Goal: Transaction & Acquisition: Purchase product/service

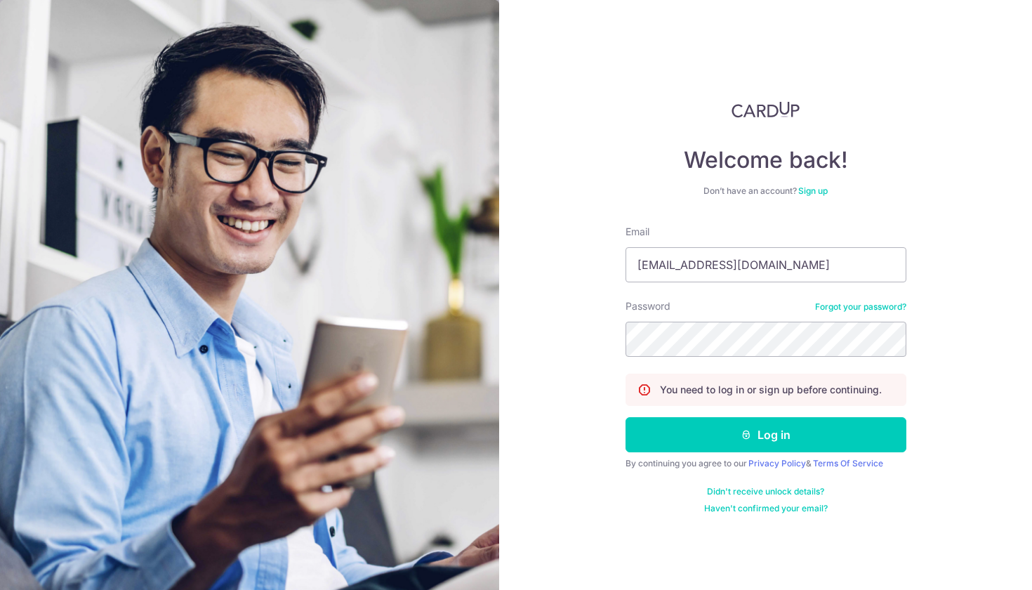
type input "JANSIMYL@gmail.com"
click at [776, 437] on button "Log in" at bounding box center [765, 434] width 281 height 35
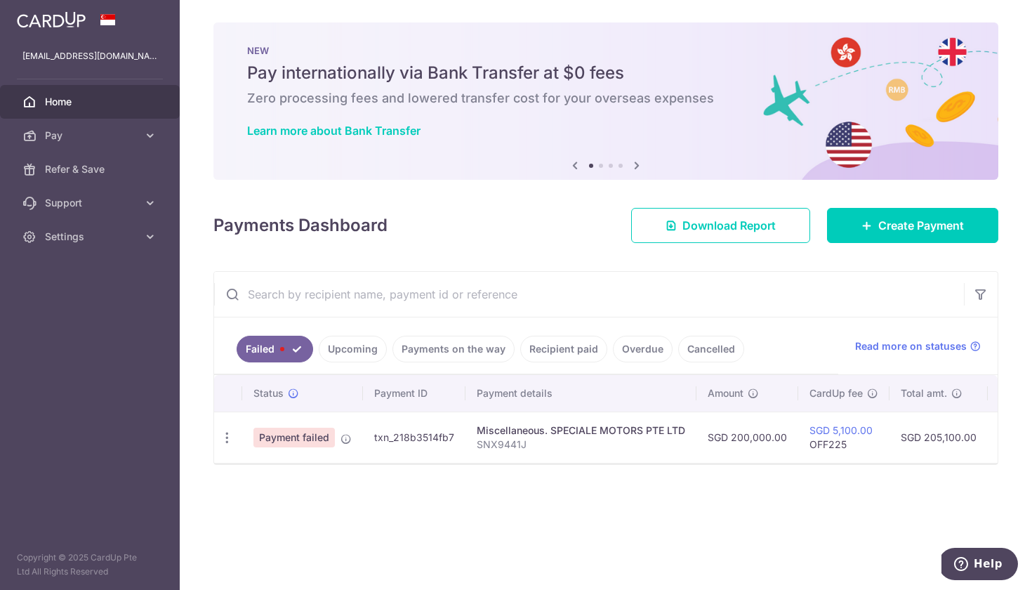
click at [305, 442] on span "Payment failed" at bounding box center [293, 438] width 81 height 20
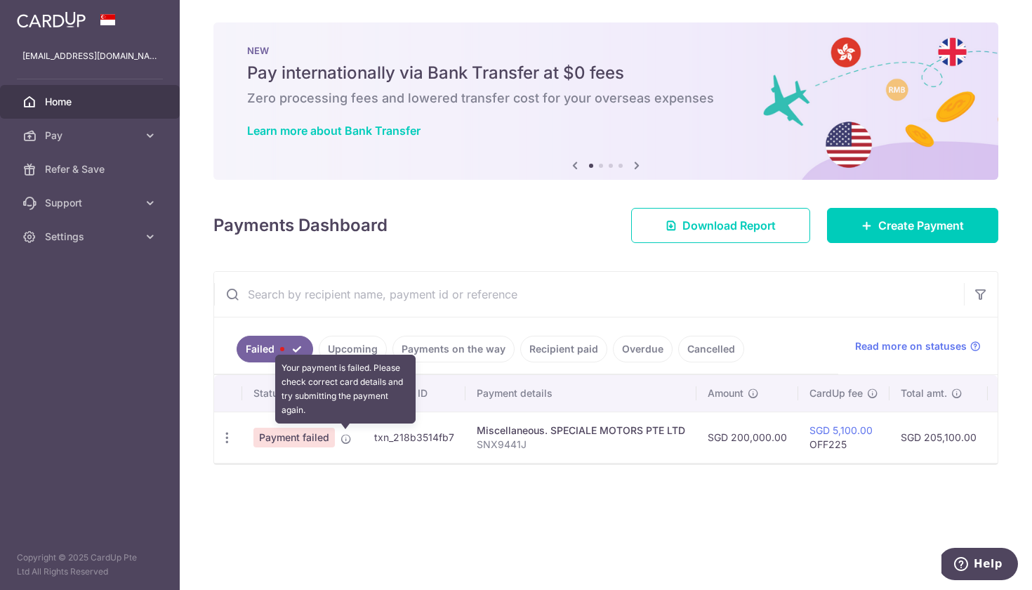
click at [345, 436] on icon at bounding box center [345, 438] width 11 height 11
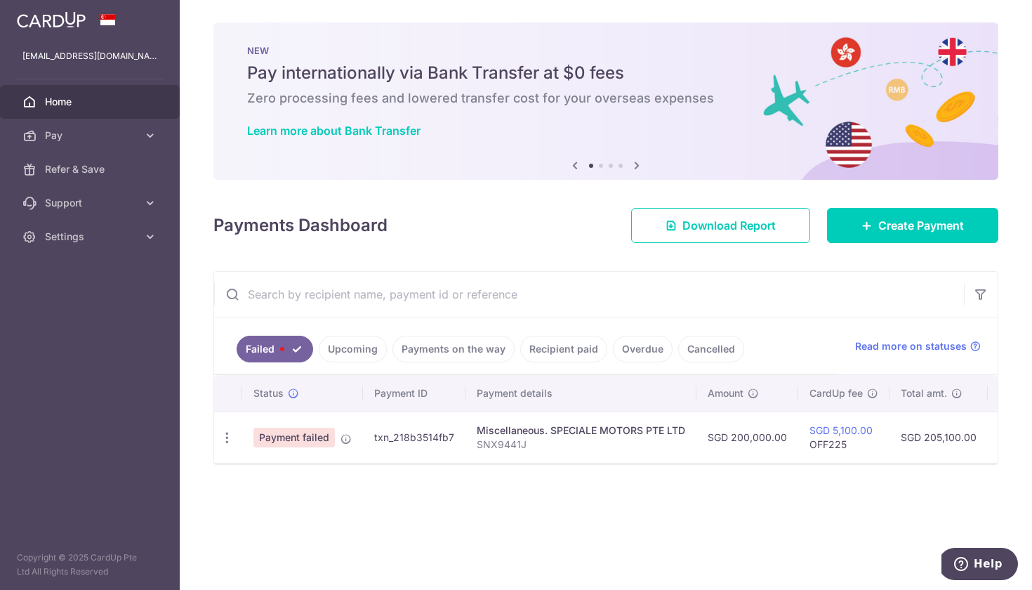
click at [303, 433] on span "Payment failed" at bounding box center [293, 438] width 81 height 20
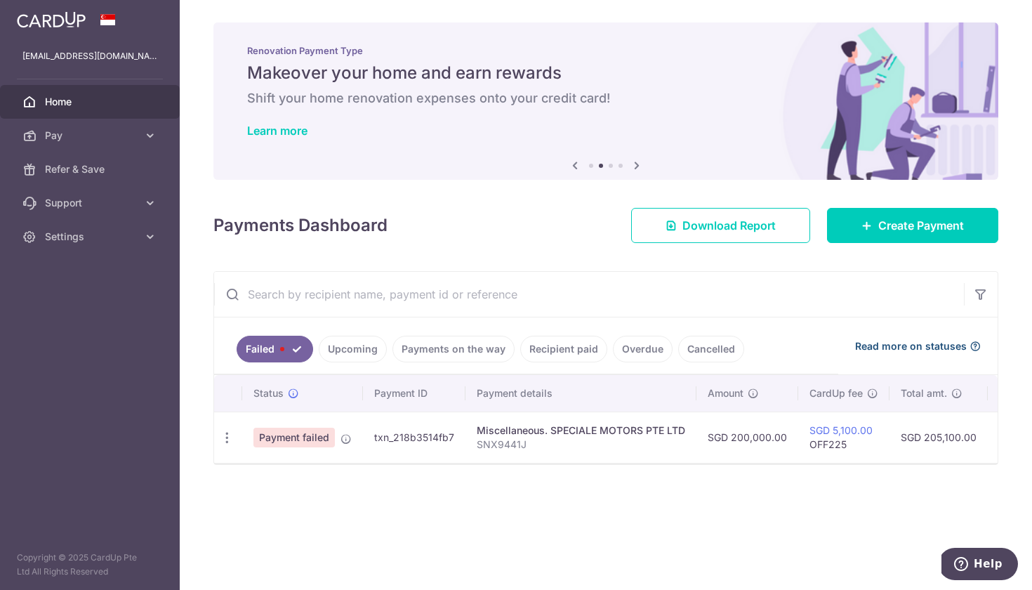
click at [871, 347] on span "Read more on statuses" at bounding box center [911, 346] width 112 height 14
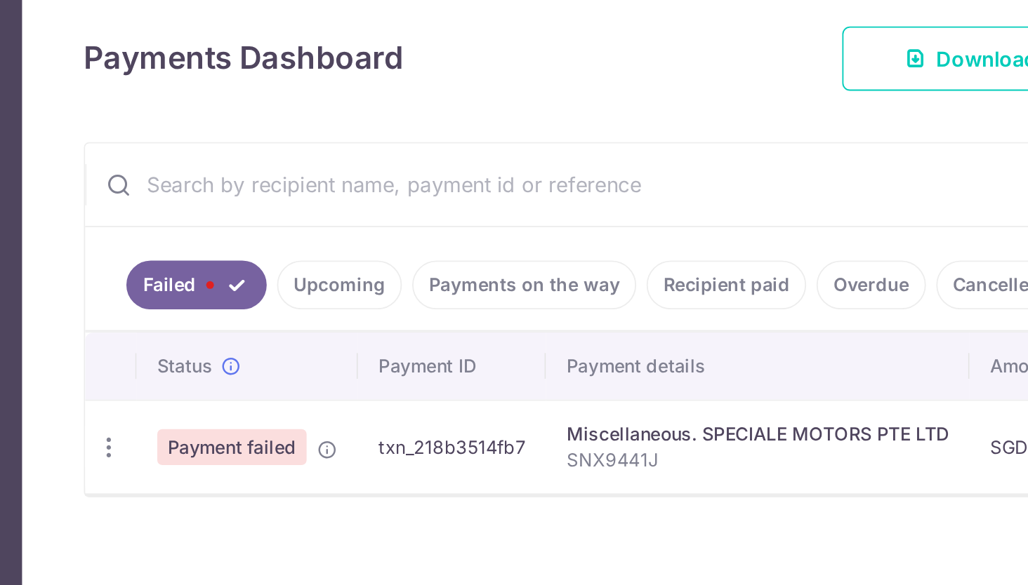
scroll to position [4, 0]
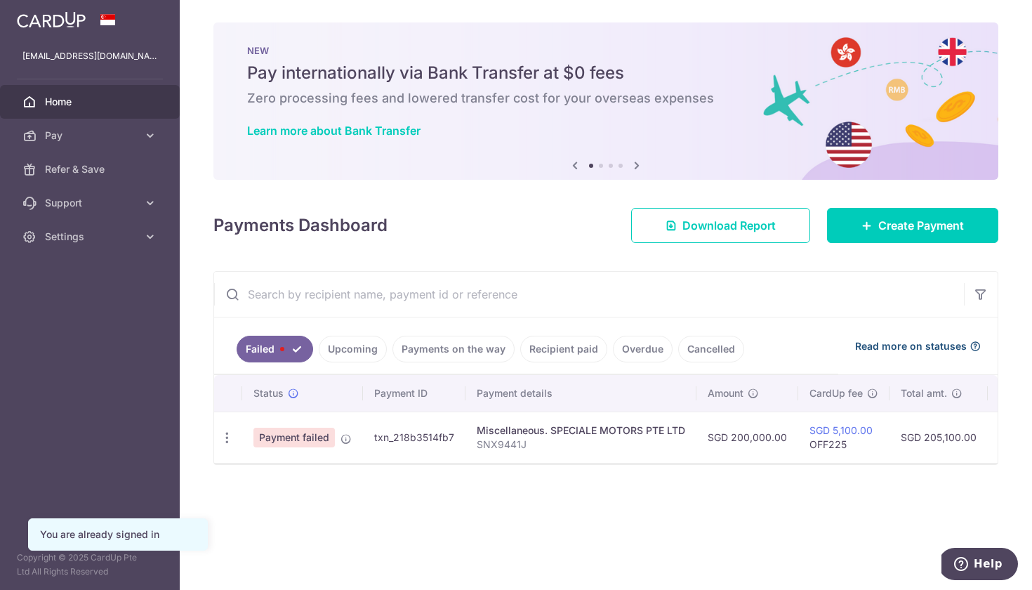
click at [946, 345] on span "Read more on statuses" at bounding box center [911, 346] width 112 height 14
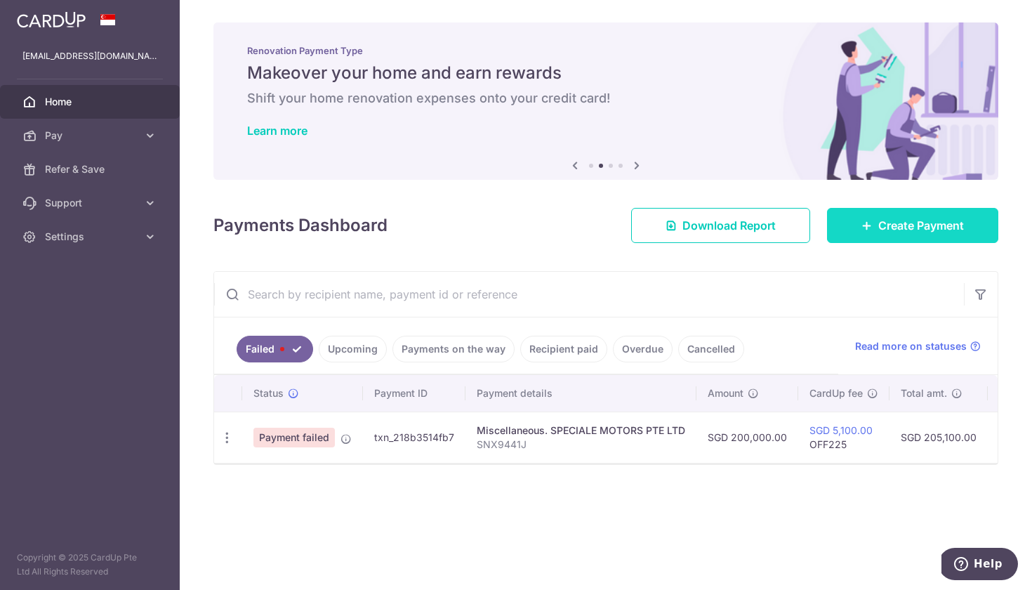
click at [925, 223] on span "Create Payment" at bounding box center [921, 225] width 86 height 17
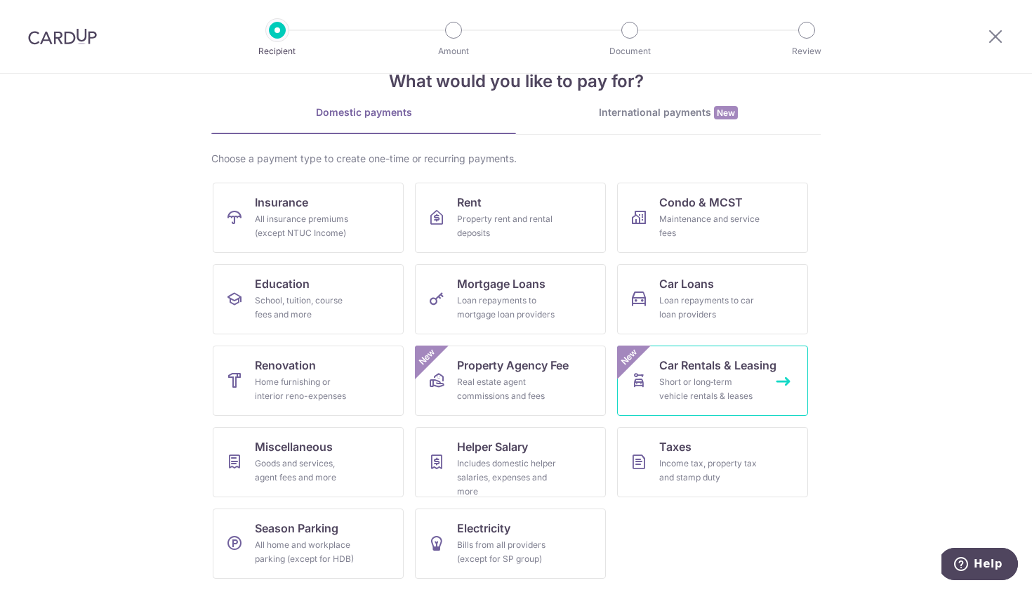
scroll to position [39, 0]
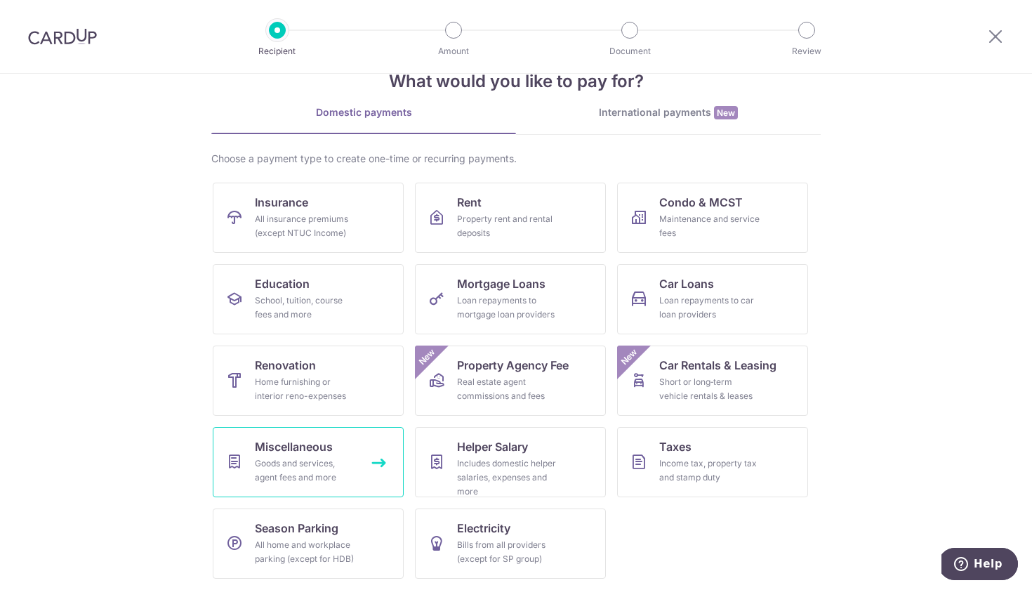
click at [310, 448] on span "Miscellaneous" at bounding box center [294, 446] width 78 height 17
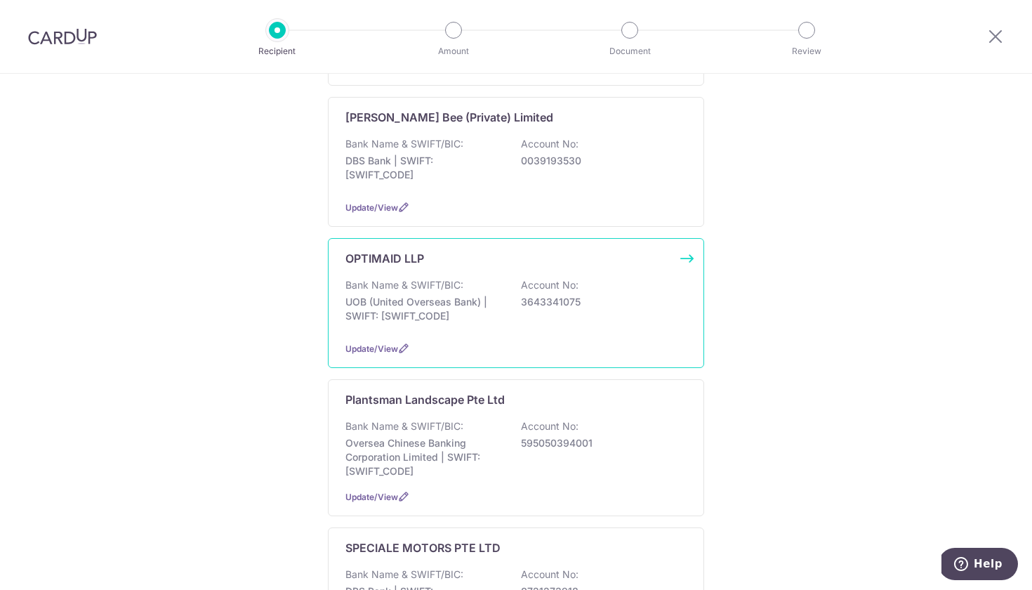
scroll to position [390, 0]
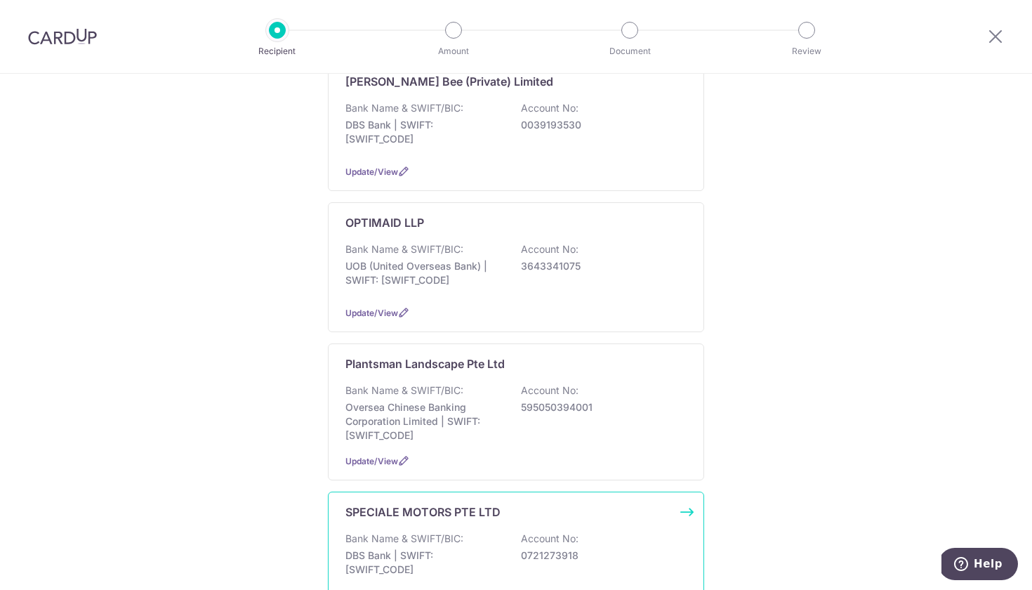
click at [392, 506] on div "SPECIALE MOTORS PTE LTD Bank Name & SWIFT/BIC: DBS Bank | SWIFT: DBSSSGSGXXX Ac…" at bounding box center [516, 556] width 376 height 130
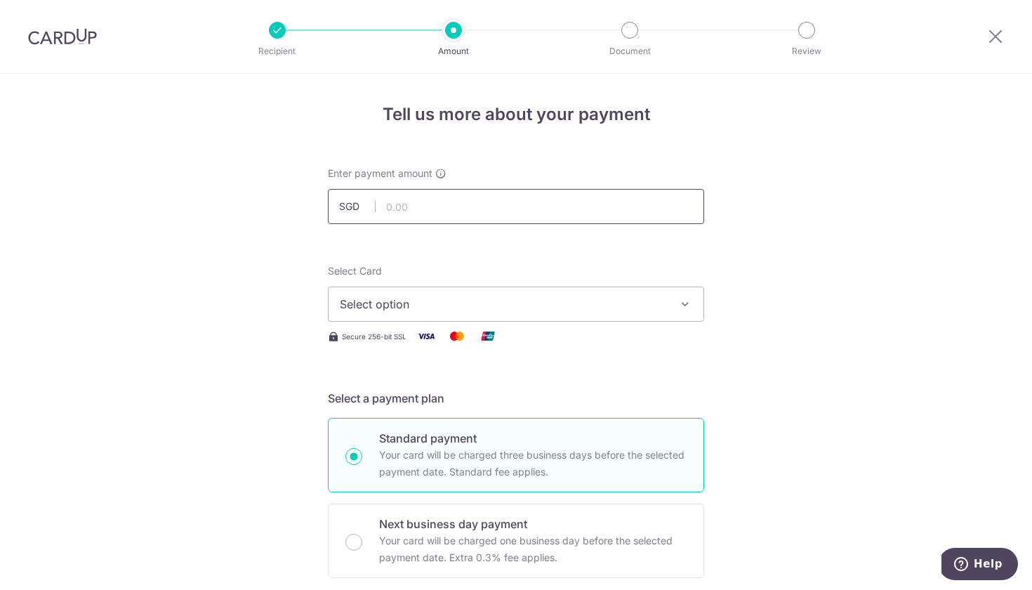
click at [470, 199] on input "text" at bounding box center [516, 206] width 376 height 35
type input "200,000.00"
click at [489, 295] on button "Select option" at bounding box center [516, 303] width 376 height 35
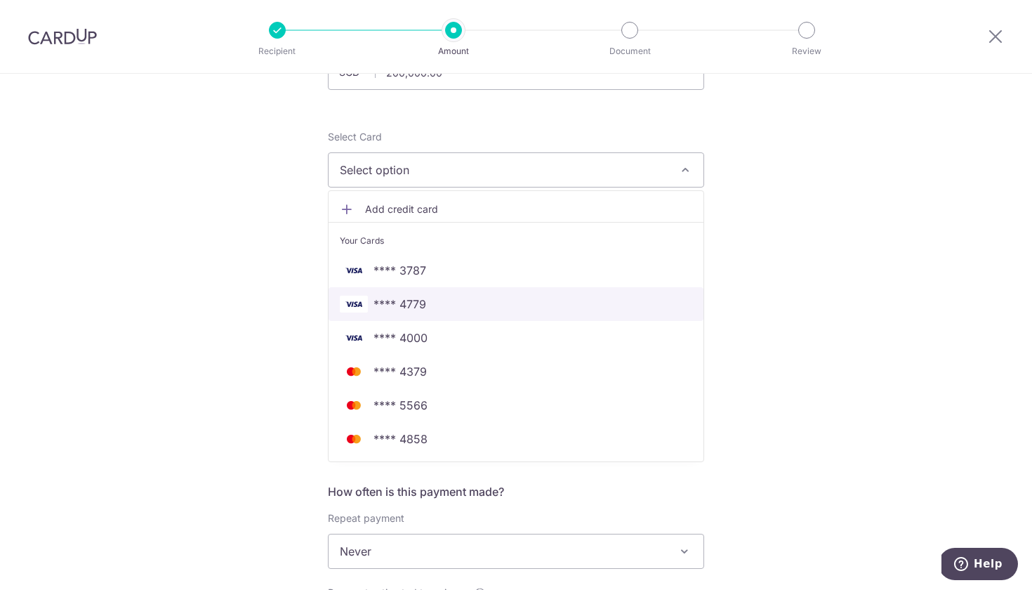
scroll to position [154, 0]
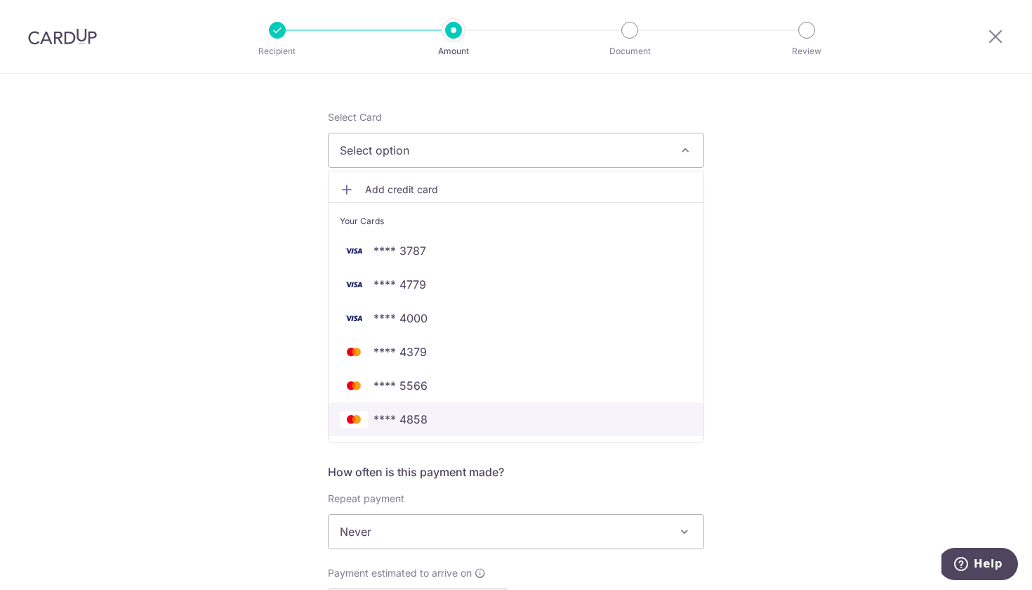
click at [408, 418] on span "**** 4858" at bounding box center [400, 419] width 54 height 17
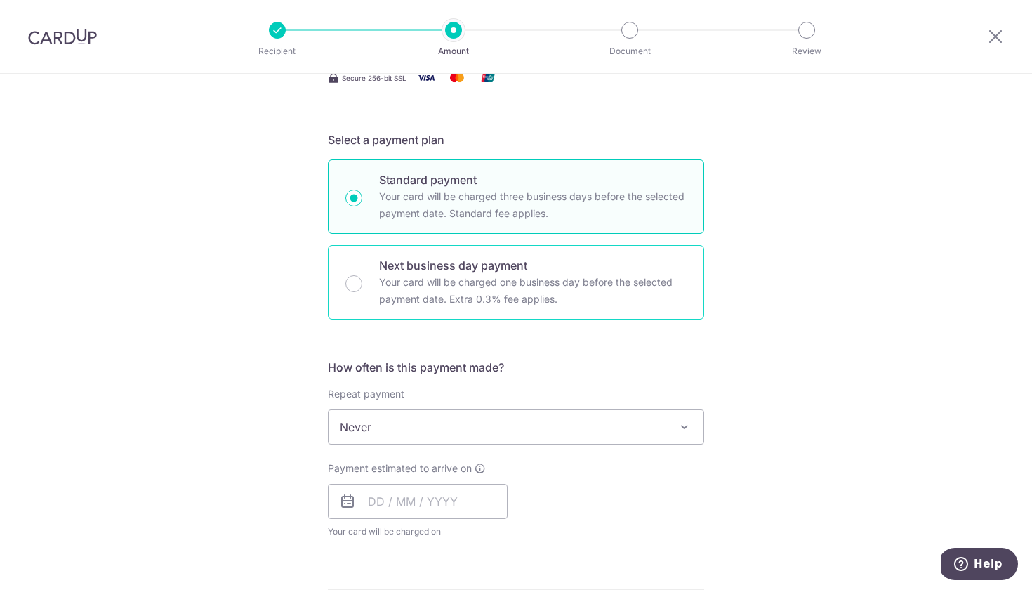
scroll to position [271, 0]
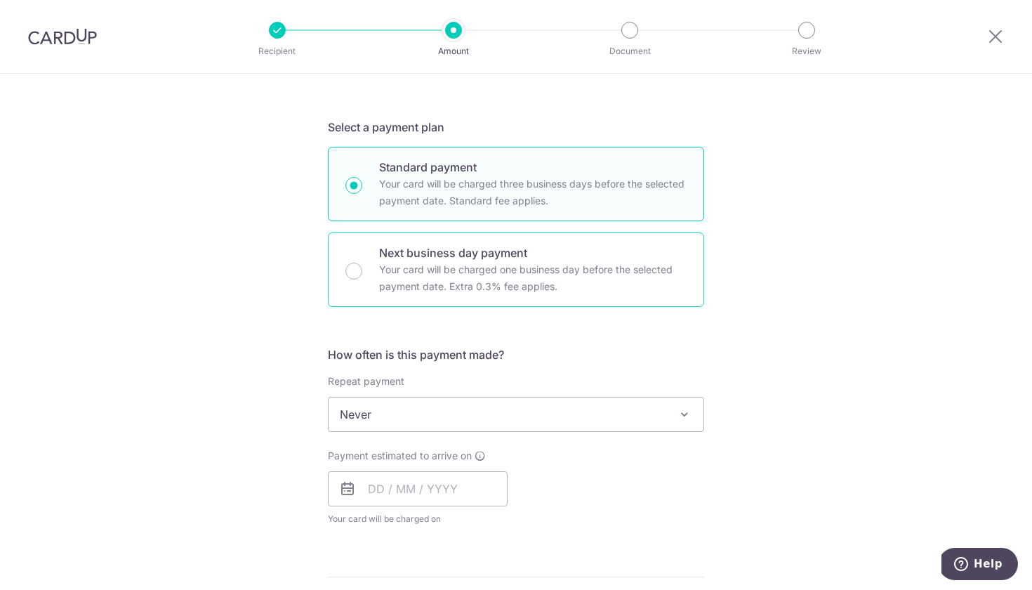
click at [434, 267] on p "Your card will be charged one business day before the selected payment date. Ex…" at bounding box center [532, 278] width 307 height 34
click at [362, 267] on input "Next business day payment Your card will be charged one business day before the…" at bounding box center [353, 271] width 17 height 17
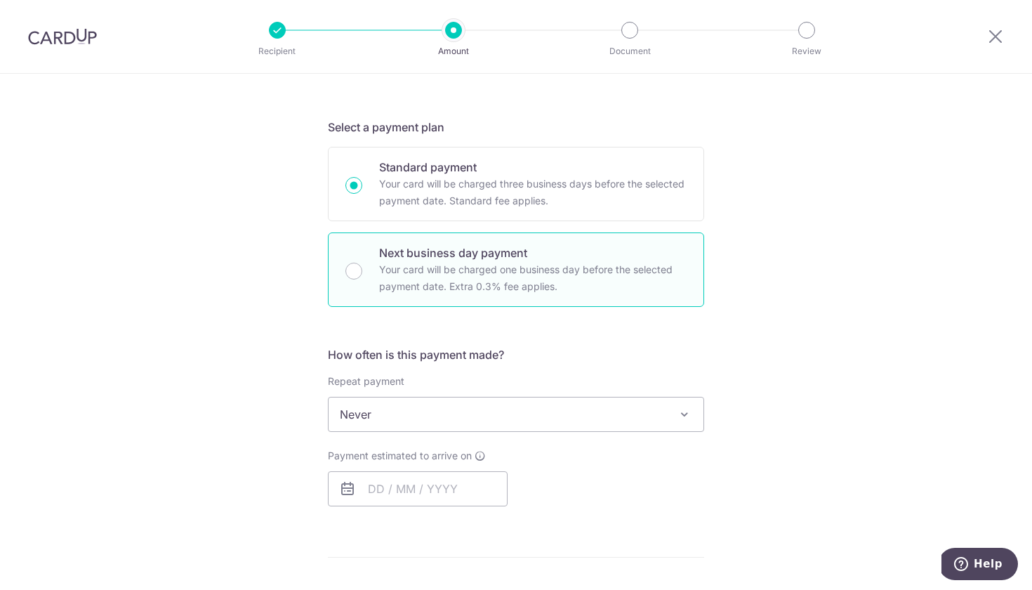
radio input "false"
radio input "true"
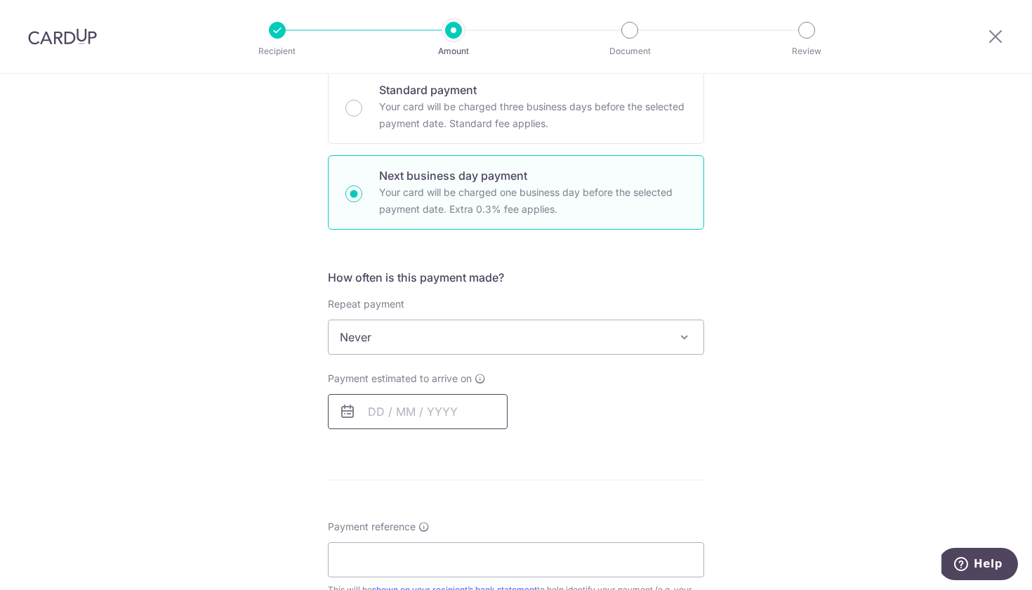
scroll to position [352, 0]
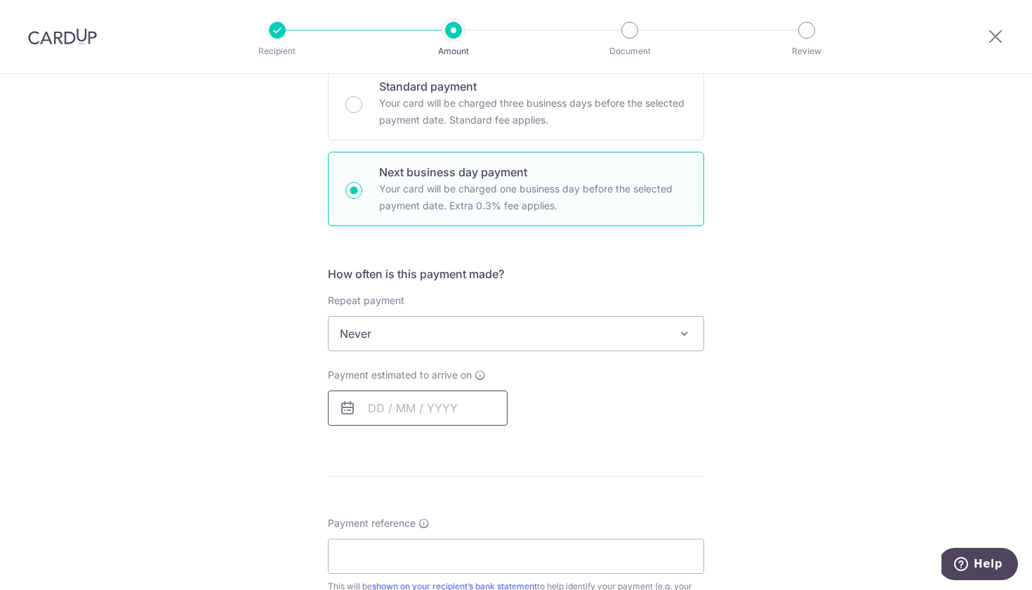
click at [378, 398] on input "text" at bounding box center [418, 407] width 180 height 35
click at [381, 506] on table "Sun Mon Tue Wed Thu Fri Sat 1 2 3 4 5 6 7 8 9 10 11 12 13 14 15 16 17 18 19 20 …" at bounding box center [441, 549] width 197 height 168
click at [364, 415] on input "text" at bounding box center [418, 407] width 180 height 35
click at [597, 413] on div "Payment estimated to arrive on Prev Next Sep Oct Nov Dec 2025 2026 2027 2028 20…" at bounding box center [515, 397] width 393 height 58
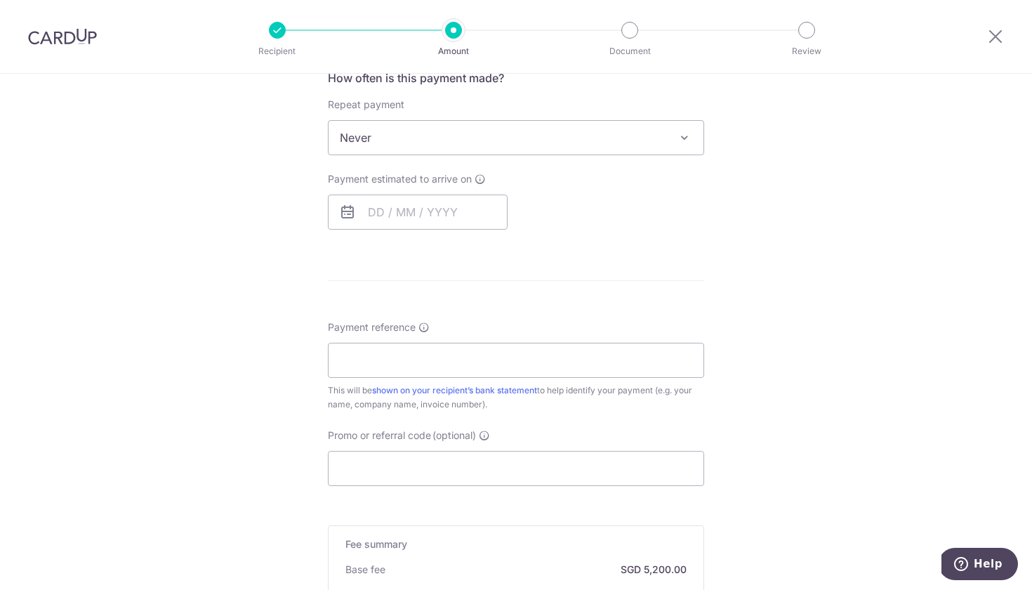
scroll to position [480, 0]
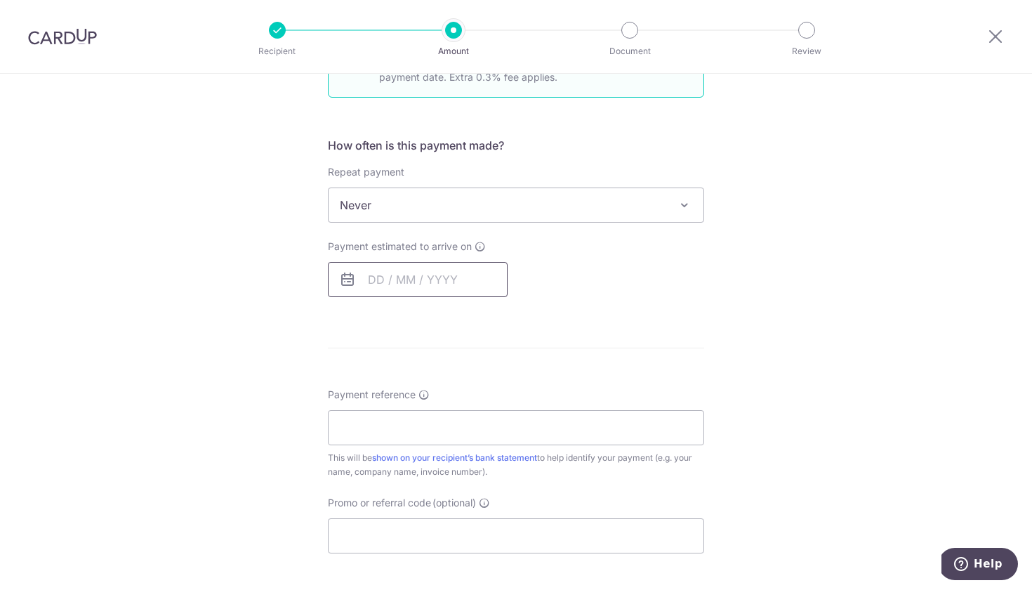
click at [372, 284] on input "text" at bounding box center [418, 279] width 180 height 35
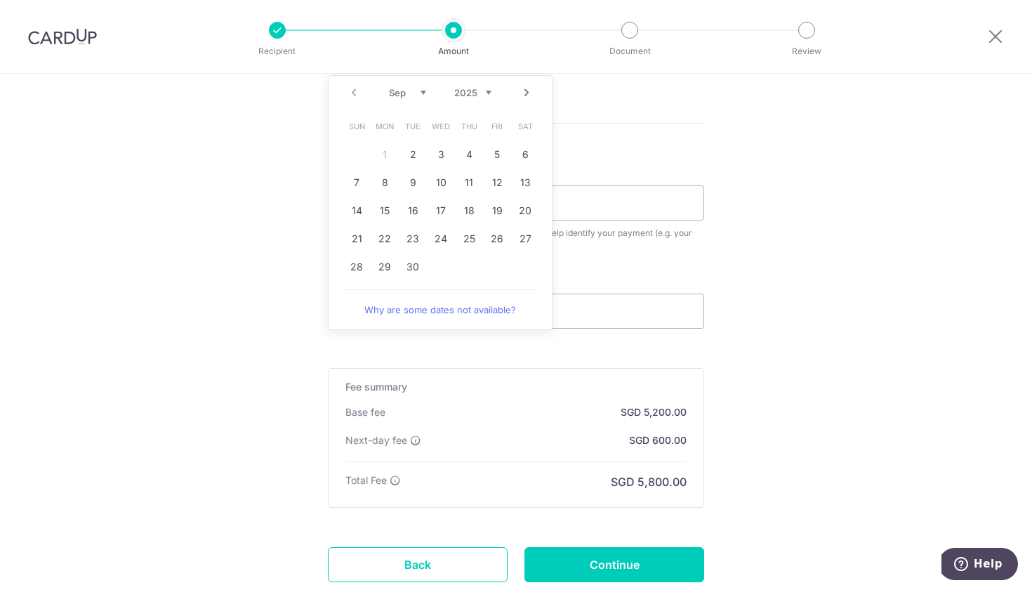
scroll to position [710, 0]
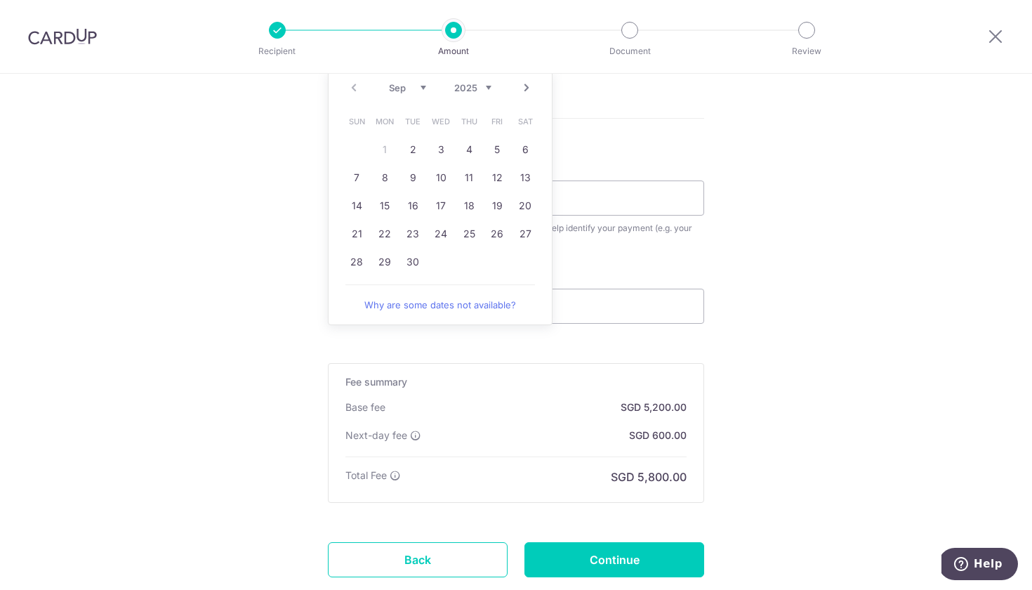
click at [973, 564] on span "Help" at bounding box center [964, 564] width 20 height 14
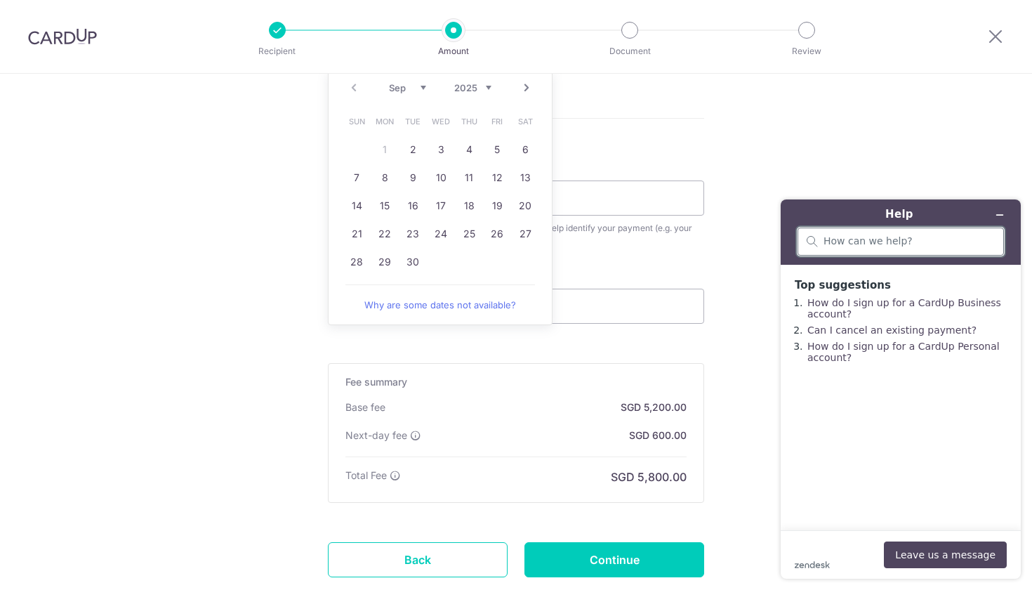
click at [896, 237] on input "search" at bounding box center [908, 241] width 171 height 13
type input "live chat"
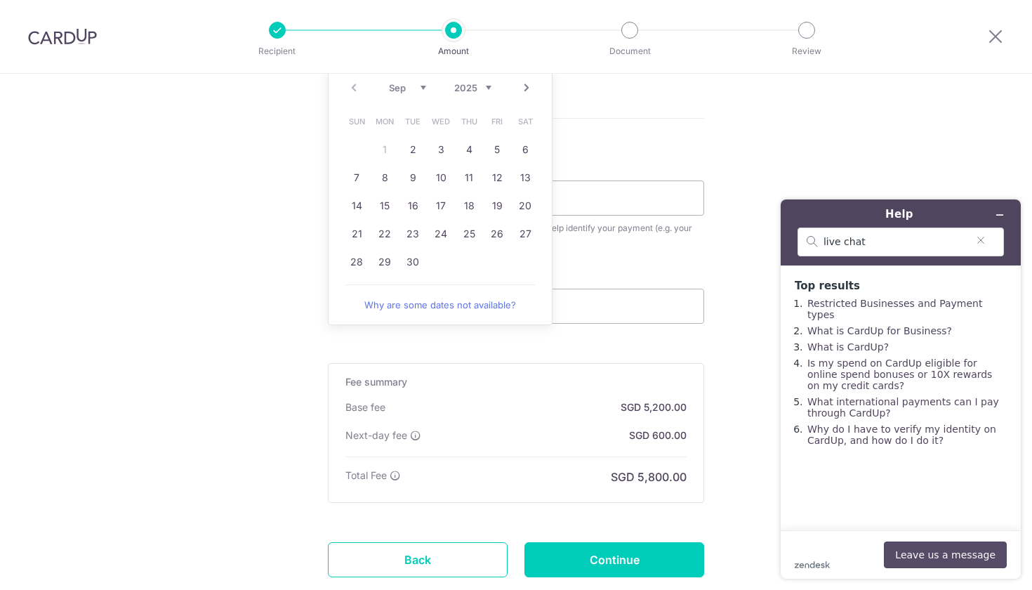
click at [918, 557] on button "Leave us a message" at bounding box center [945, 554] width 123 height 27
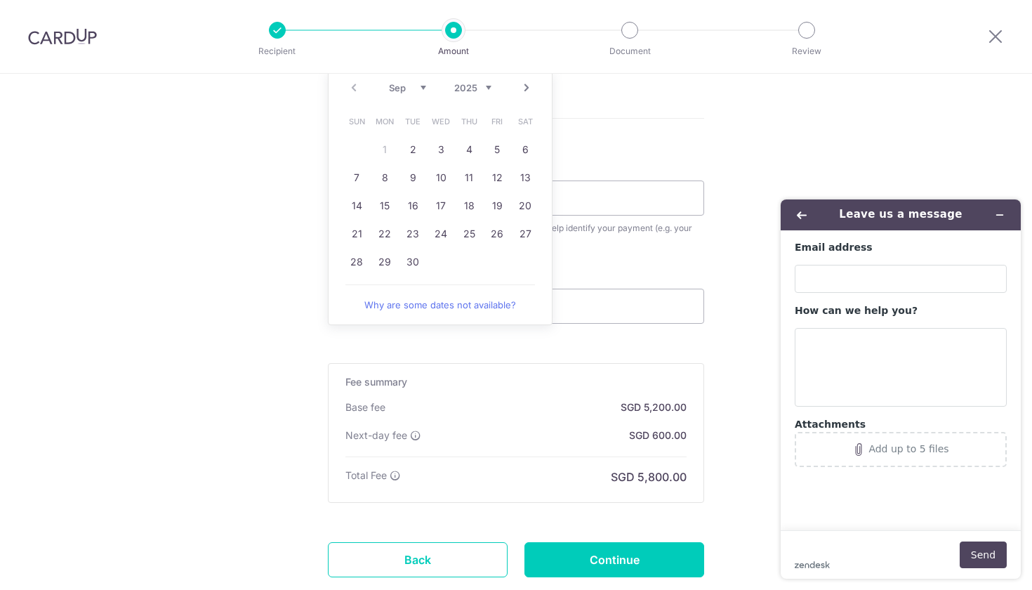
click at [903, 136] on div "Tell us more about your payment Enter payment amount SGD 200,000.00 200000.00 S…" at bounding box center [516, 23] width 1032 height 1318
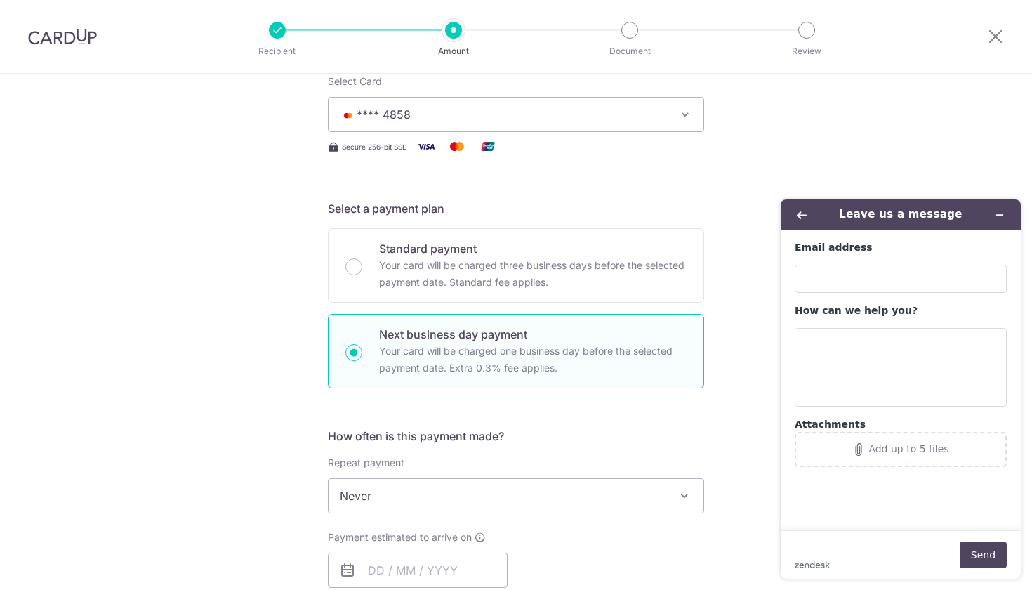
scroll to position [88, 0]
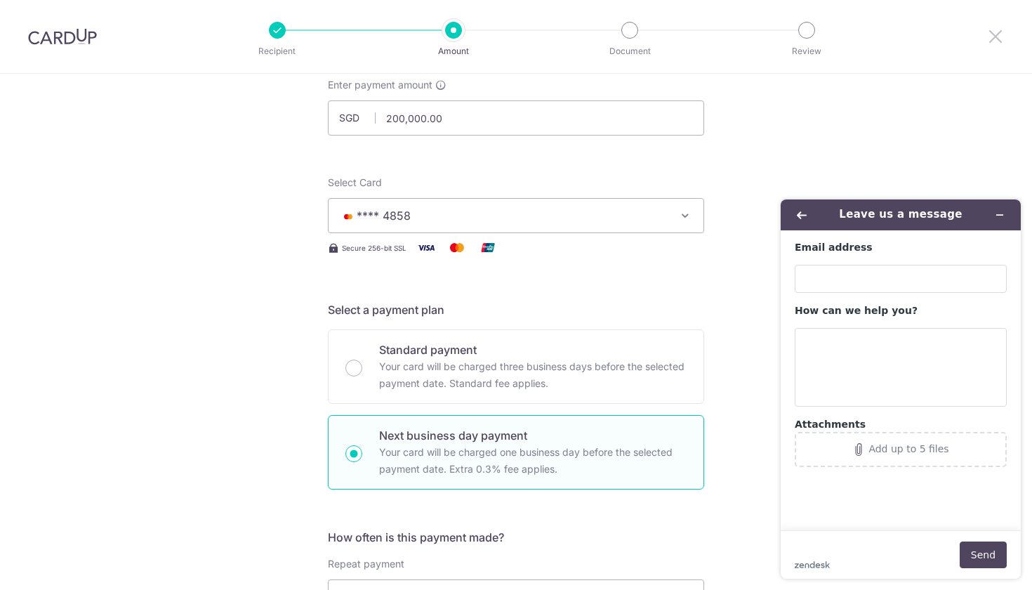
click at [995, 39] on icon at bounding box center [995, 36] width 17 height 18
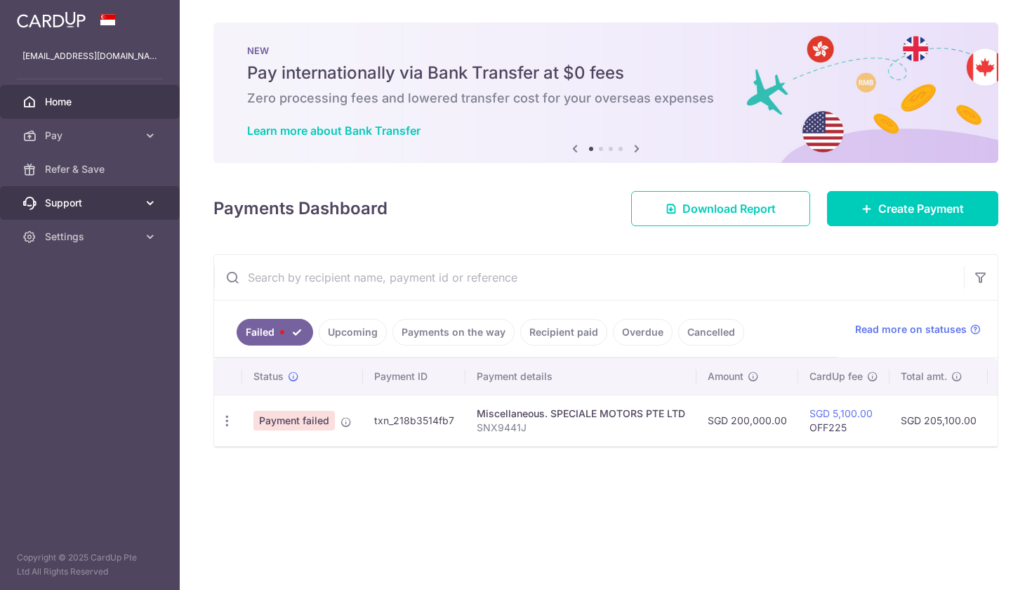
click at [76, 201] on span "Support" at bounding box center [91, 203] width 93 height 14
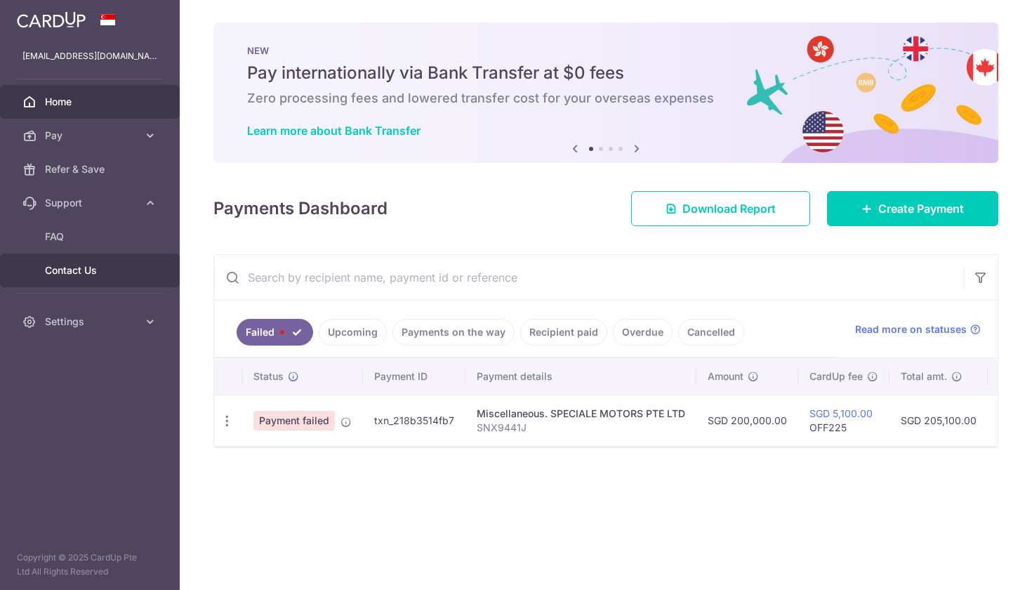
click at [74, 270] on span "Contact Us" at bounding box center [91, 270] width 93 height 14
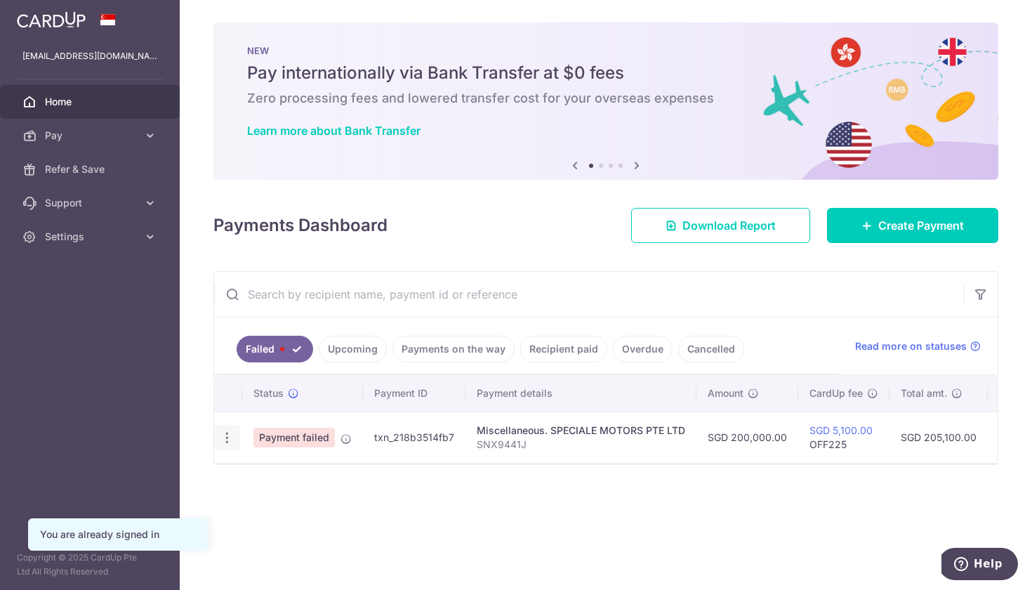
click at [224, 432] on icon "button" at bounding box center [227, 437] width 15 height 15
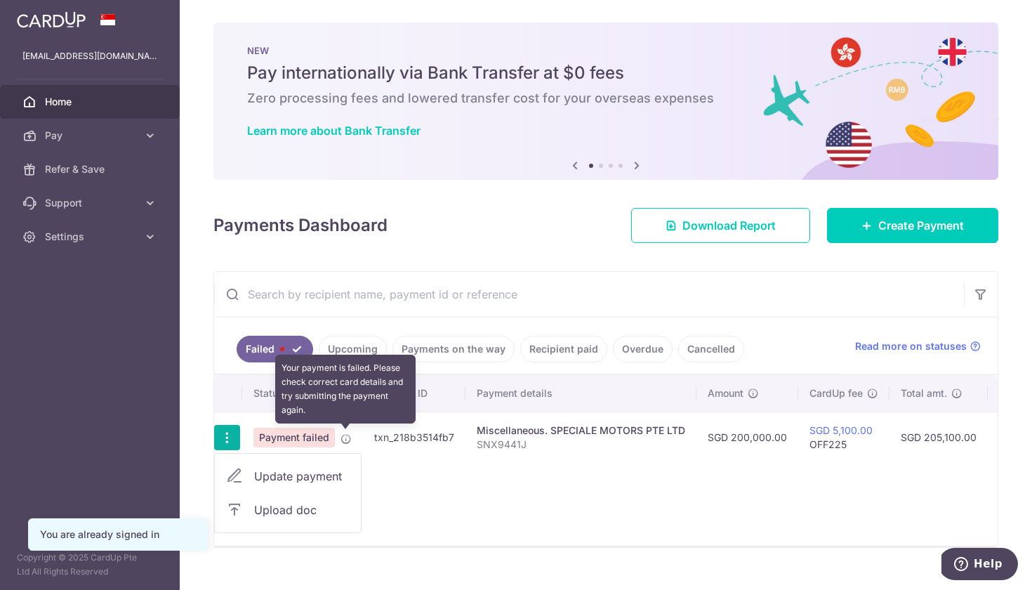
click at [347, 437] on icon at bounding box center [345, 438] width 11 height 11
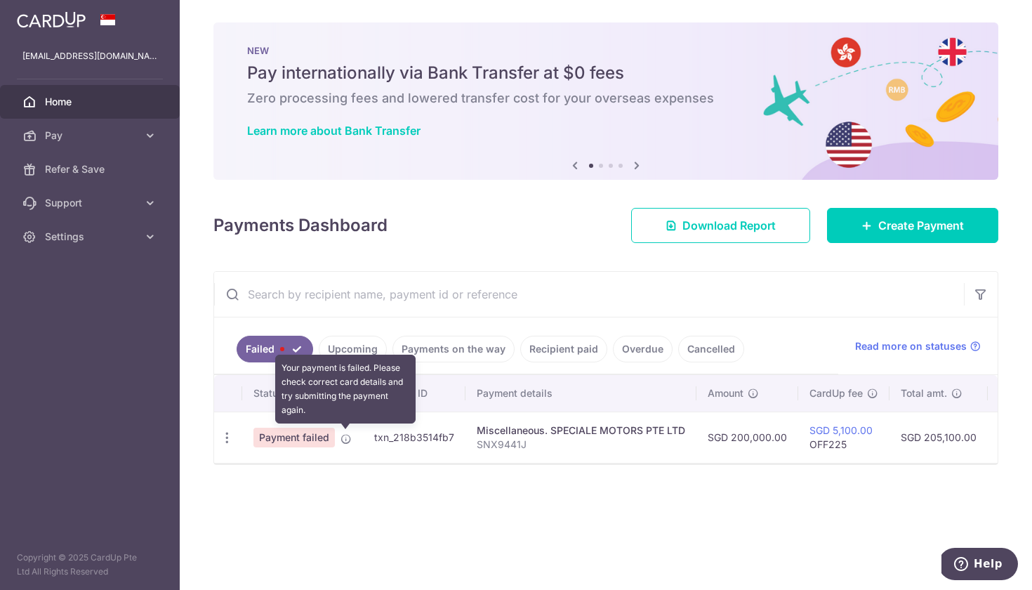
click at [343, 439] on icon at bounding box center [345, 438] width 11 height 11
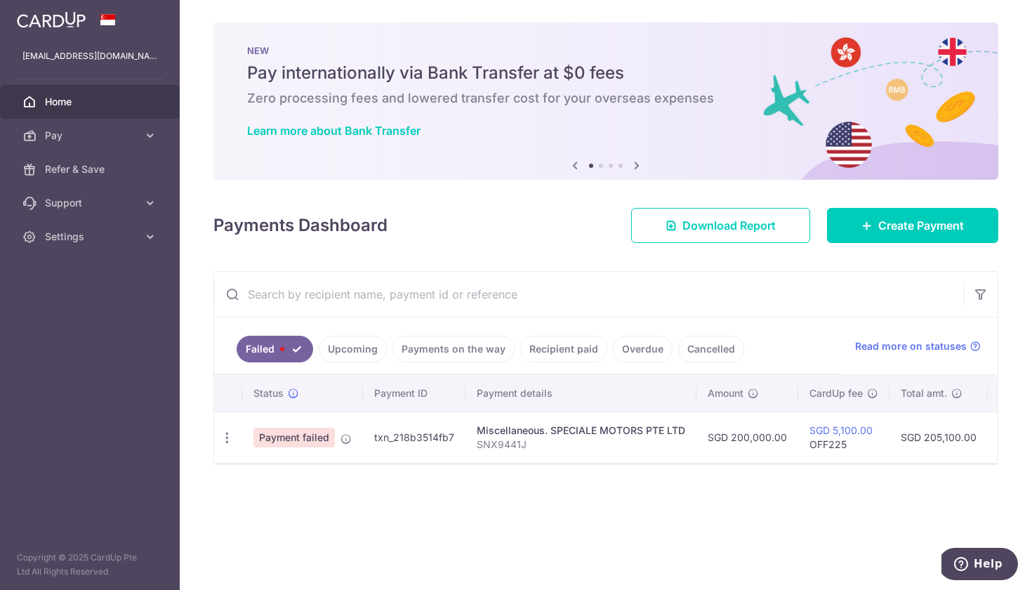
click at [308, 435] on span "Payment failed" at bounding box center [293, 438] width 81 height 20
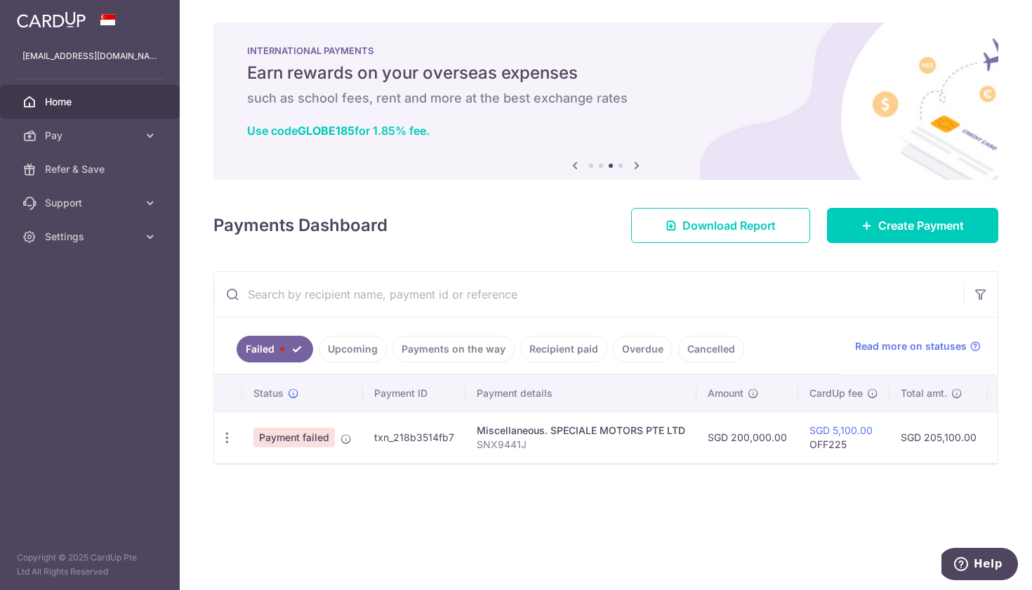
click at [980, 571] on button "Help" at bounding box center [978, 564] width 79 height 32
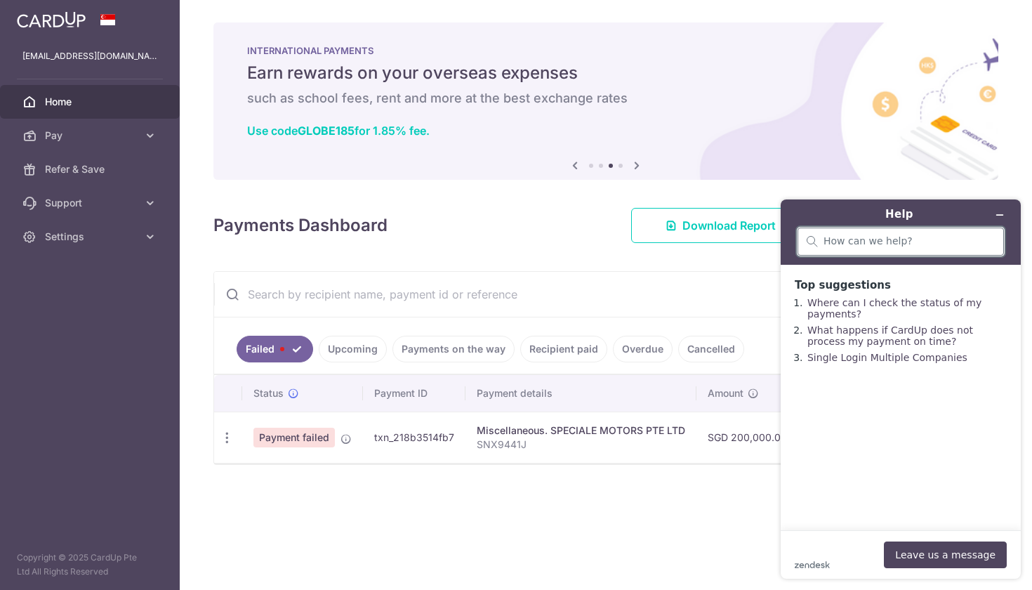
click at [889, 243] on input "search" at bounding box center [908, 241] width 171 height 13
click at [878, 460] on main "Top suggestions Where can I check the status of my payments? What happens if Ca…" at bounding box center [903, 397] width 230 height 265
click at [998, 214] on icon "Minimise widget" at bounding box center [1000, 215] width 10 height 10
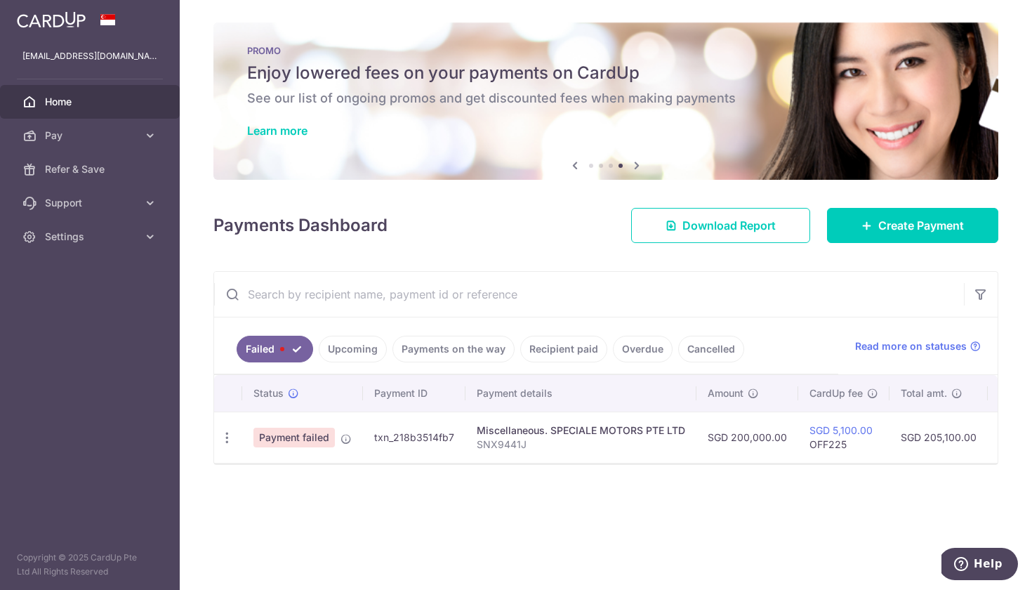
click at [270, 439] on span "Payment failed" at bounding box center [293, 438] width 81 height 20
click at [291, 392] on icon at bounding box center [293, 393] width 11 height 11
click at [952, 552] on button "Help" at bounding box center [978, 564] width 79 height 32
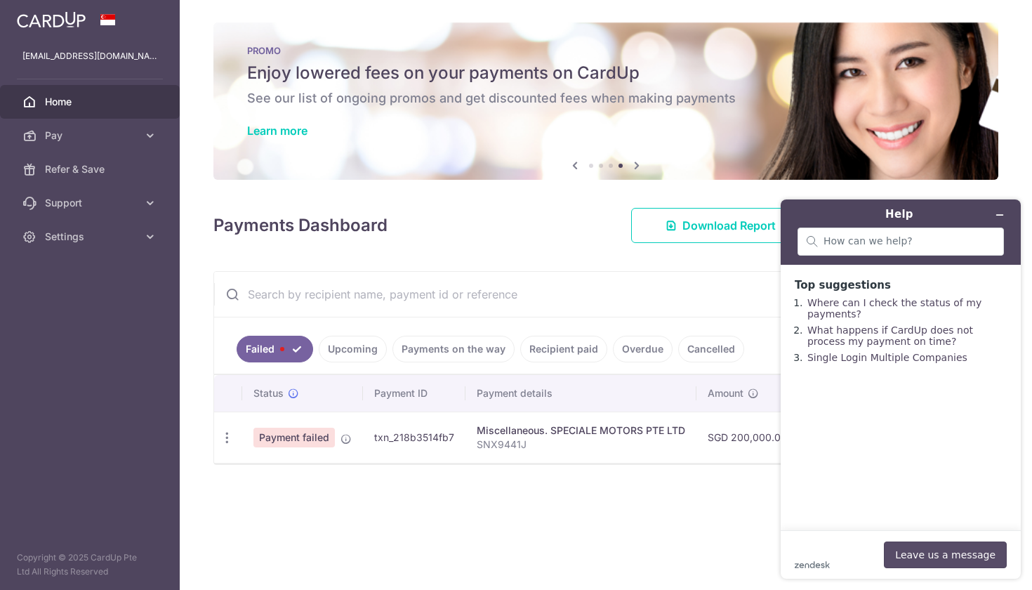
click at [934, 555] on button "Leave us a message" at bounding box center [945, 554] width 123 height 27
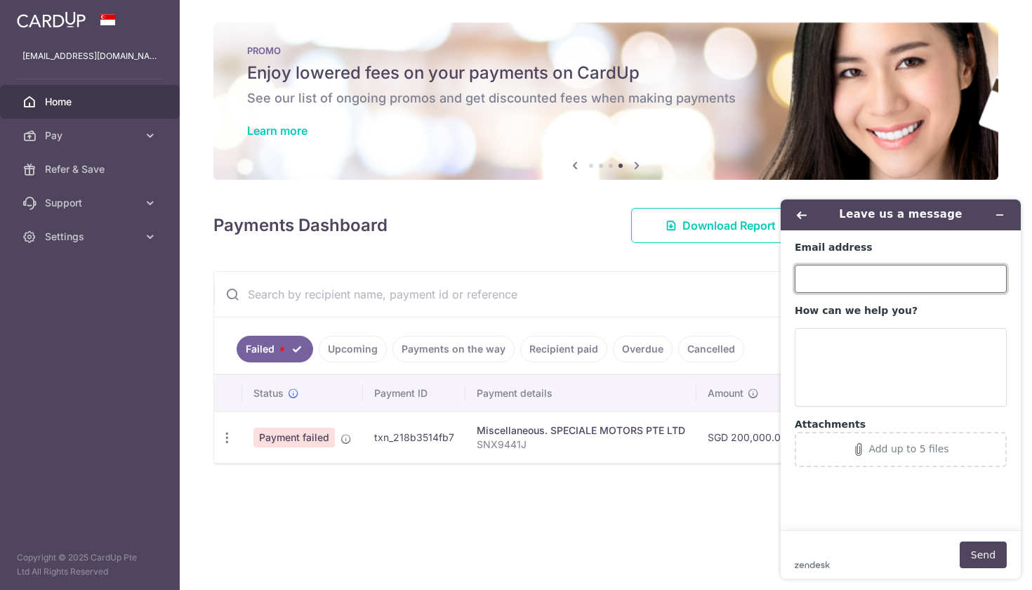
click at [866, 280] on input "Email address" at bounding box center [901, 279] width 212 height 28
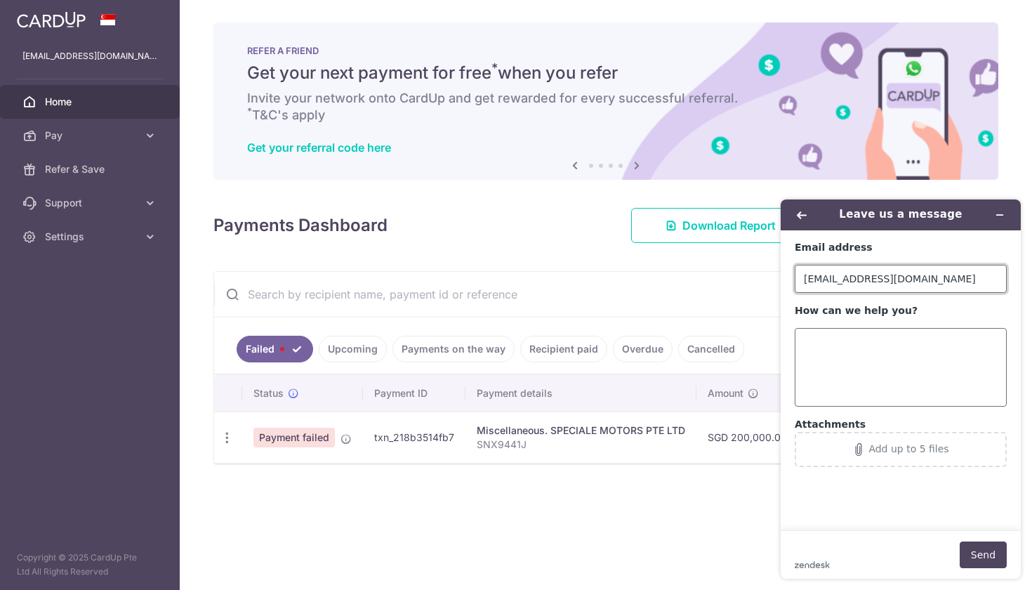
type input "jansimyl@gmail.com"
click at [852, 350] on textarea "How can we help you?" at bounding box center [901, 367] width 212 height 79
type textarea "p"
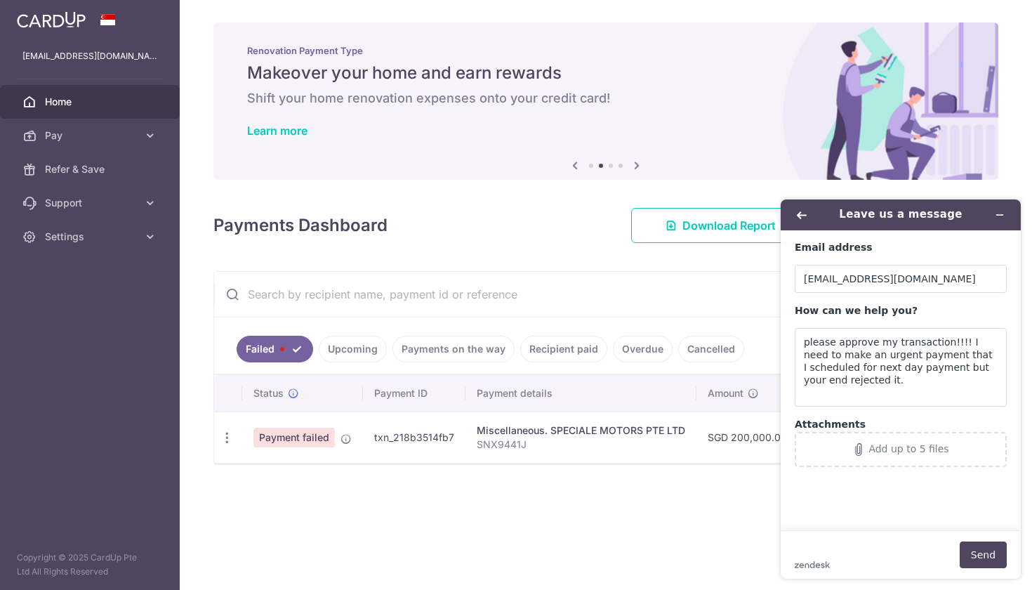
drag, startPoint x: 373, startPoint y: 437, endPoint x: 457, endPoint y: 437, distance: 83.5
click at [457, 437] on td "txn_218b3514fb7" at bounding box center [414, 436] width 102 height 51
copy td "txn_218b3514fb7"
click at [880, 384] on textarea "please approve my transaction!!!! I need to make an urgent payment that I sched…" at bounding box center [901, 367] width 212 height 79
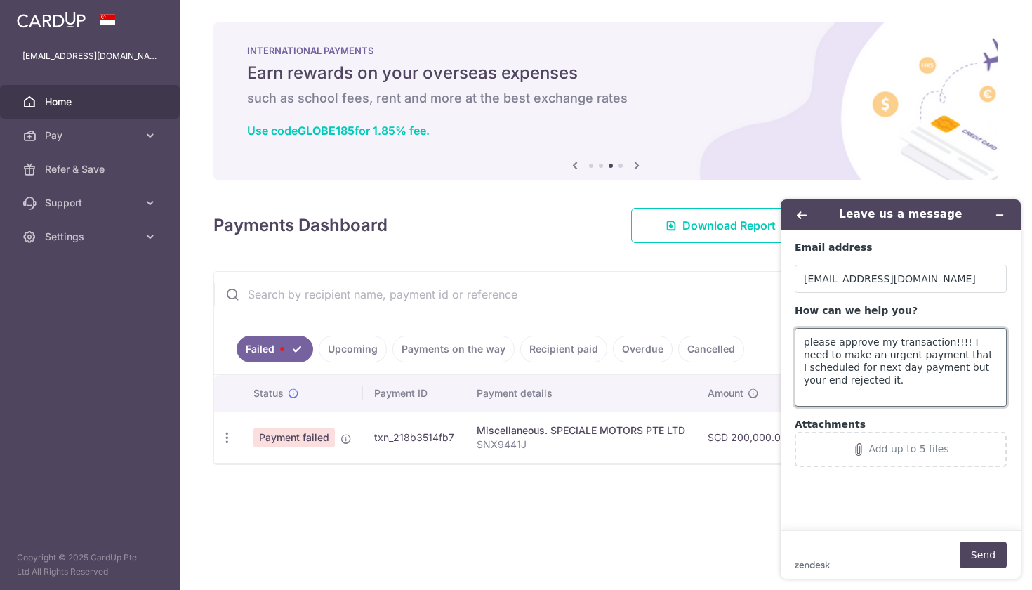
scroll to position [5, 0]
paste textarea "txn_218b3514fb7"
type textarea "please approve my transaction!!!! I need to make an urgent payment that I sched…"
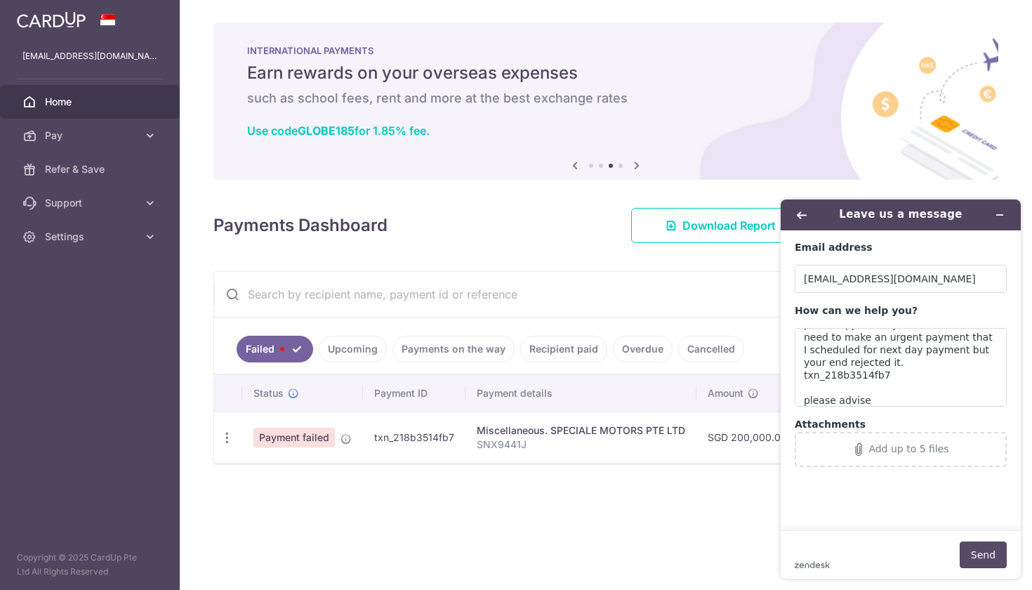
click at [984, 566] on button "Send" at bounding box center [983, 554] width 47 height 27
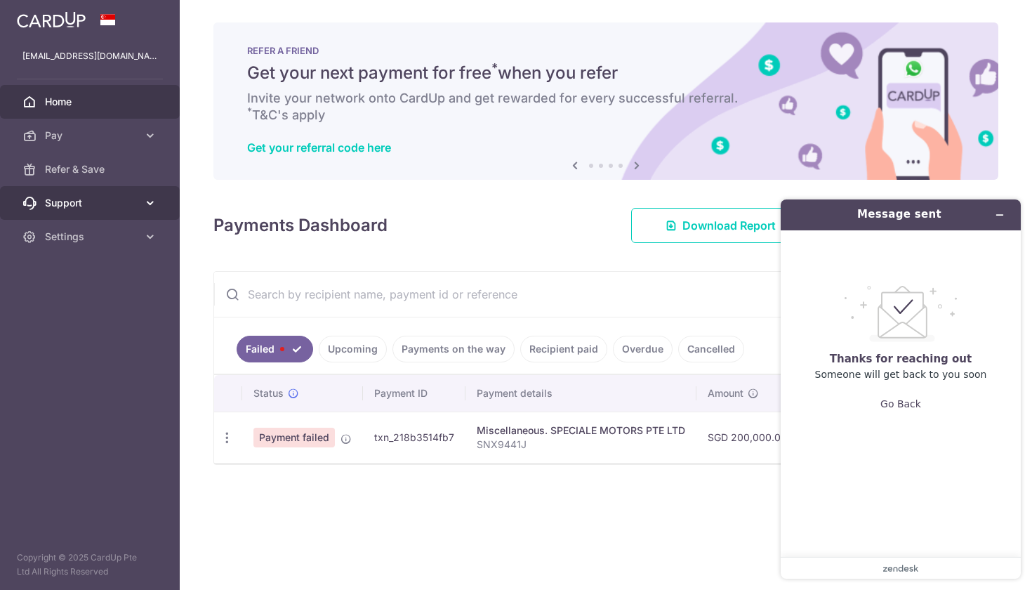
click at [67, 205] on span "Support" at bounding box center [91, 203] width 93 height 14
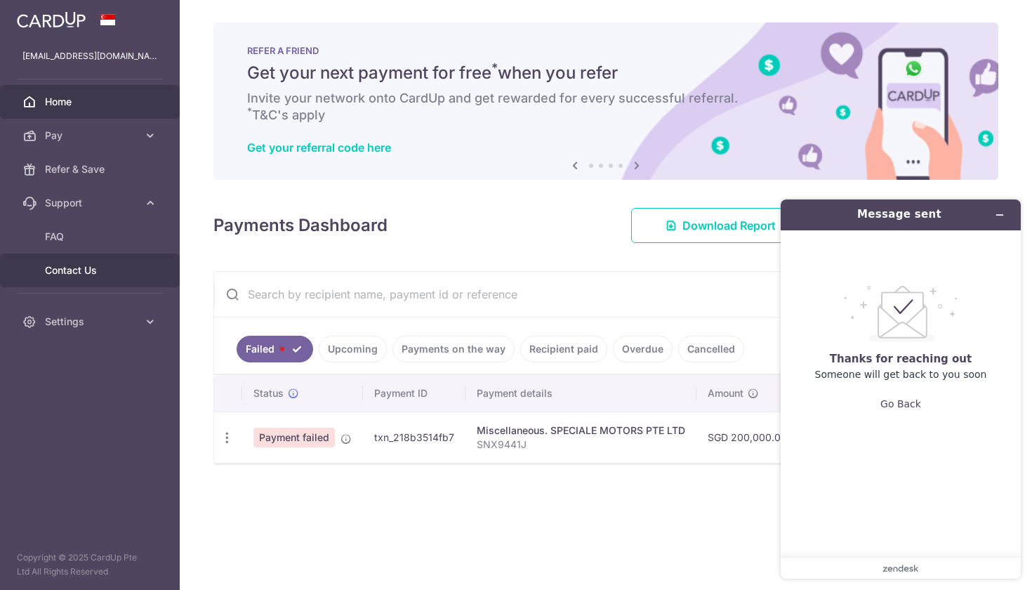
click at [59, 273] on span "Contact Us" at bounding box center [91, 270] width 93 height 14
click at [999, 213] on icon "Minimise widget" at bounding box center [1000, 215] width 10 height 10
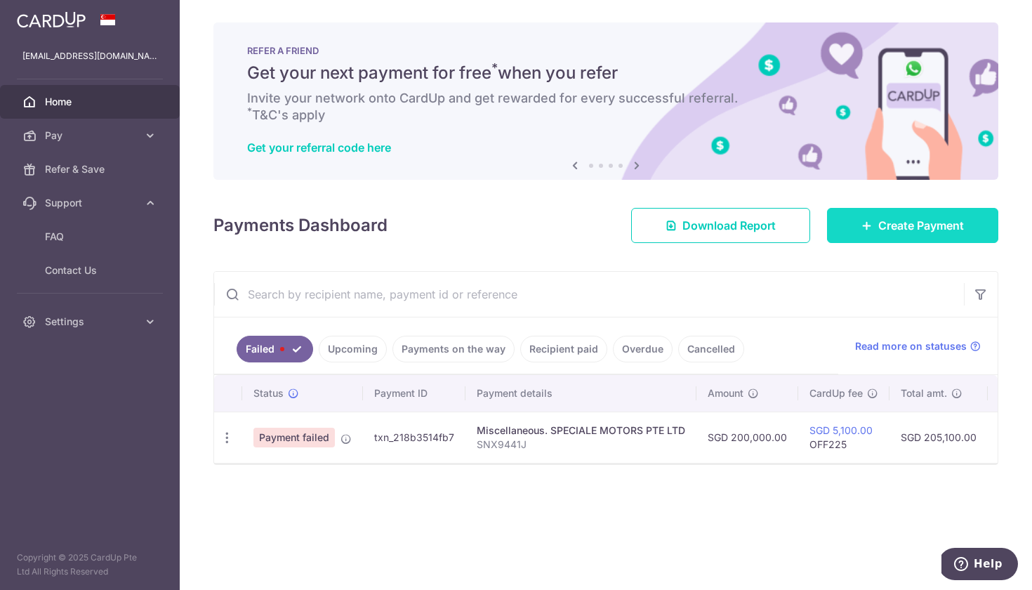
click at [891, 220] on span "Create Payment" at bounding box center [921, 225] width 86 height 17
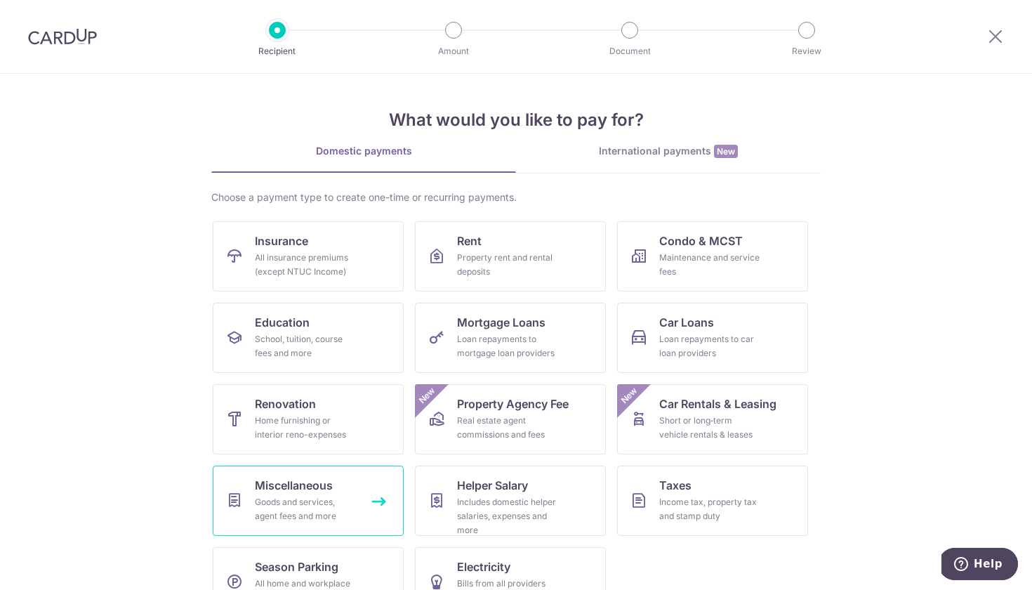
click at [300, 486] on span "Miscellaneous" at bounding box center [294, 485] width 78 height 17
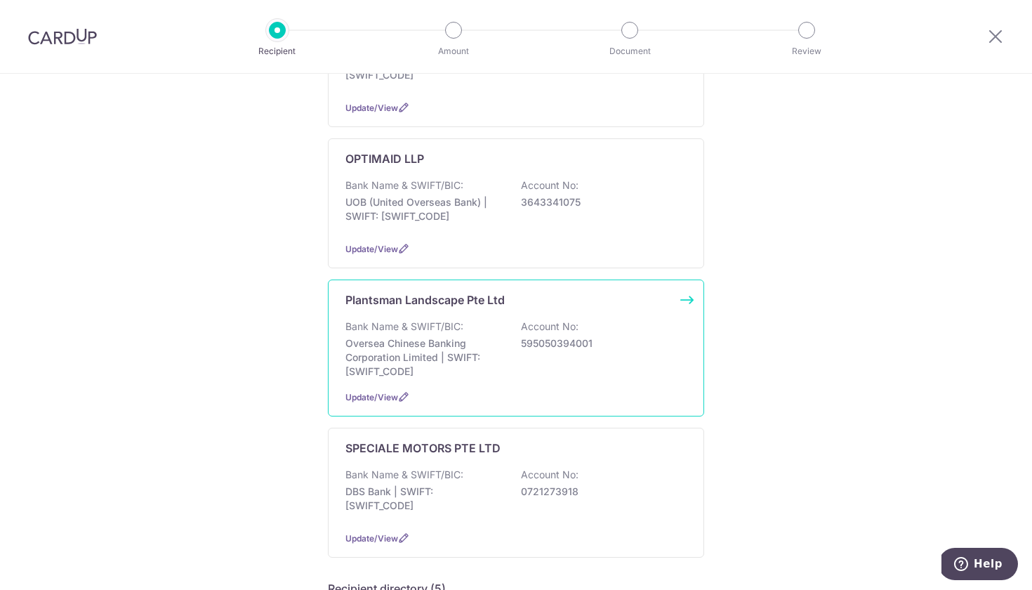
scroll to position [454, 0]
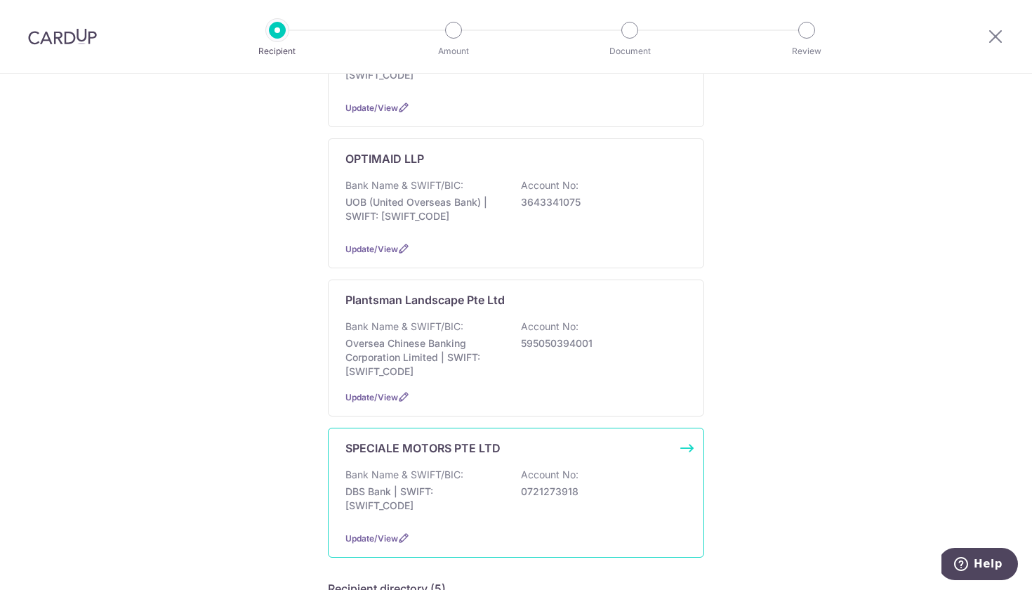
click at [399, 442] on div "SPECIALE MOTORS PTE LTD Bank Name & SWIFT/BIC: DBS Bank | SWIFT: DBSSSGSGXXX Ac…" at bounding box center [516, 493] width 376 height 130
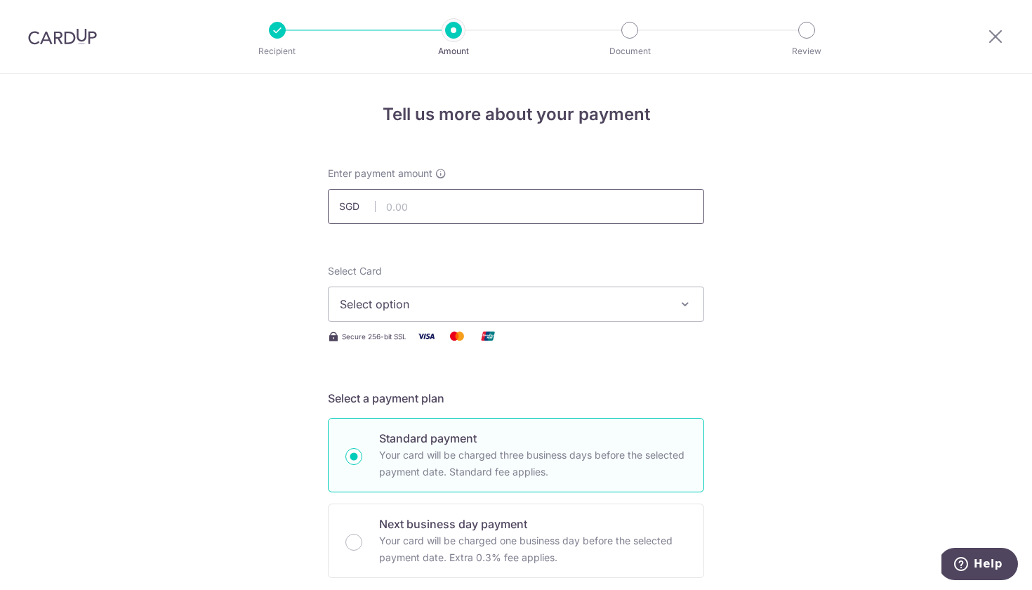
click at [418, 201] on input "text" at bounding box center [516, 206] width 376 height 35
type input "200,000.00"
click at [371, 321] on button "Select option" at bounding box center [516, 303] width 376 height 35
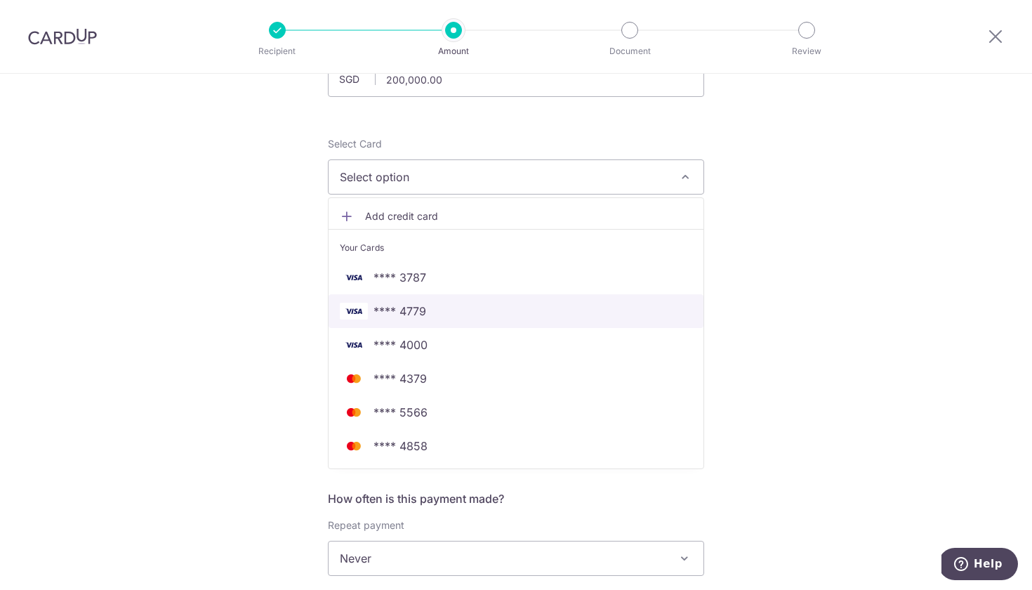
scroll to position [147, 0]
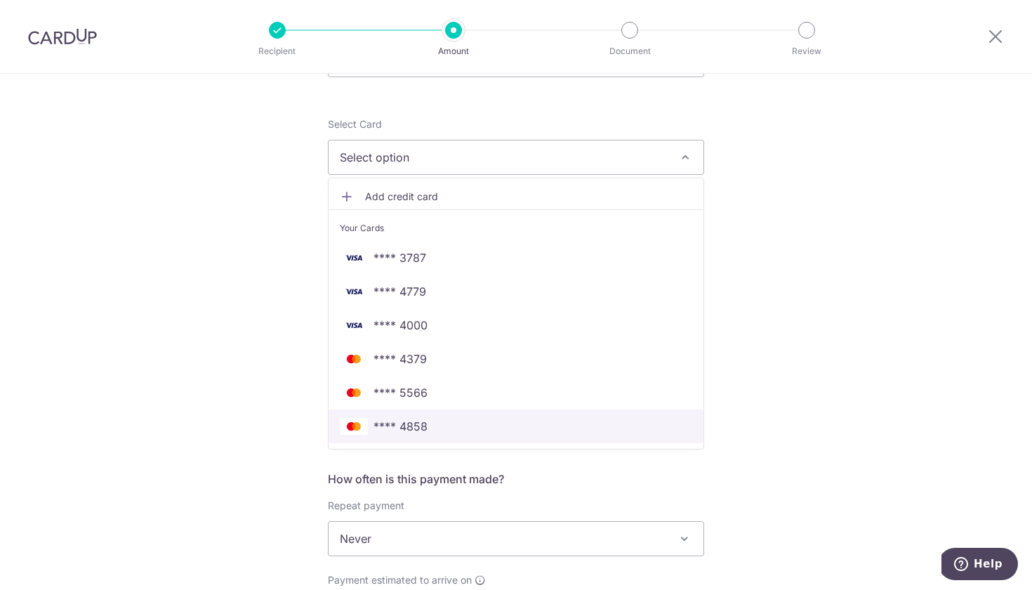
click at [396, 429] on span "**** 4858" at bounding box center [400, 426] width 54 height 17
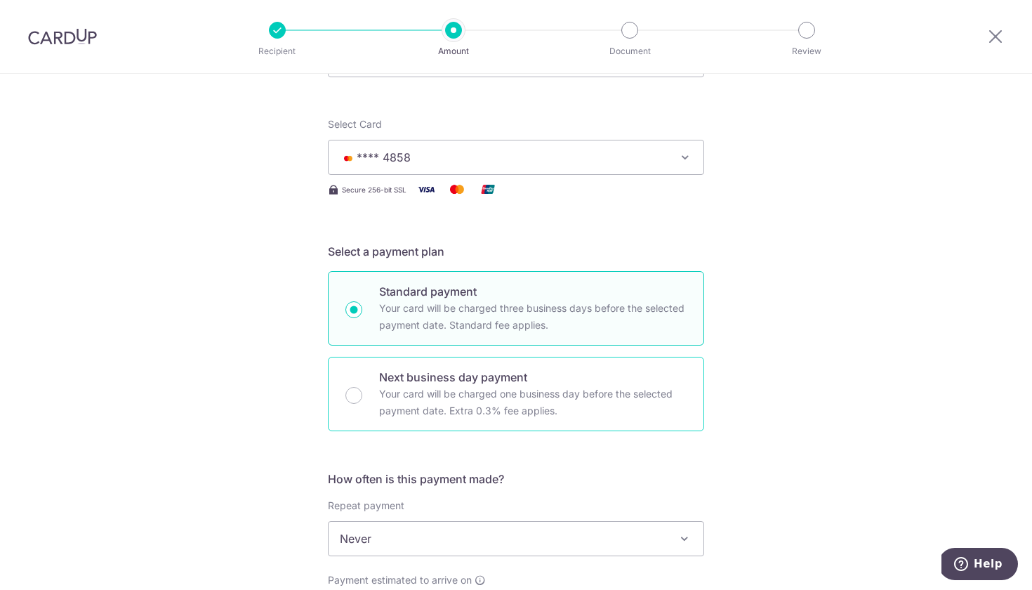
click at [502, 392] on p "Your card will be charged one business day before the selected payment date. Ex…" at bounding box center [532, 402] width 307 height 34
click at [362, 392] on input "Next business day payment Your card will be charged one business day before the…" at bounding box center [353, 395] width 17 height 17
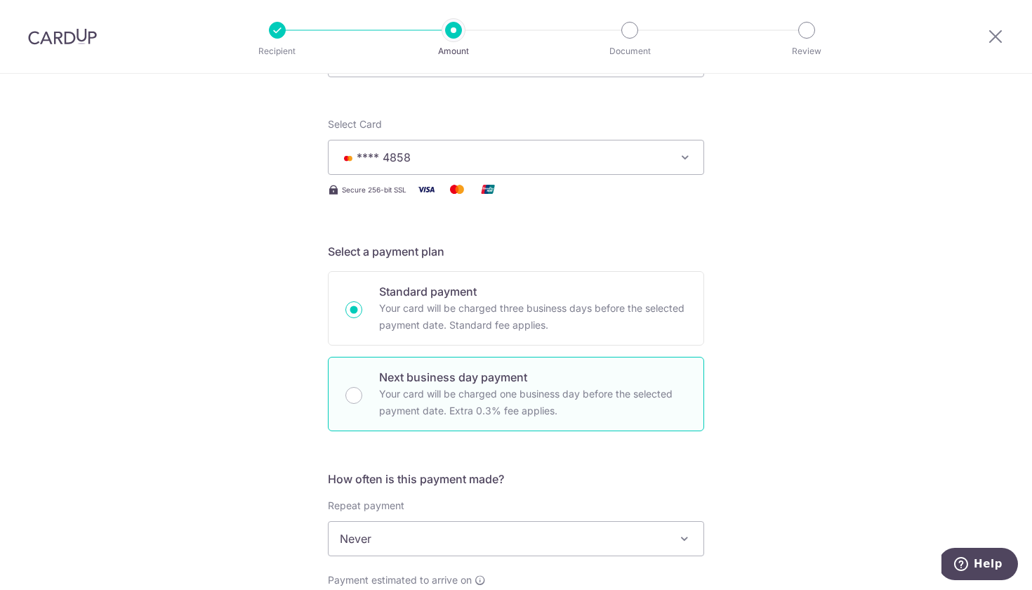
radio input "false"
radio input "true"
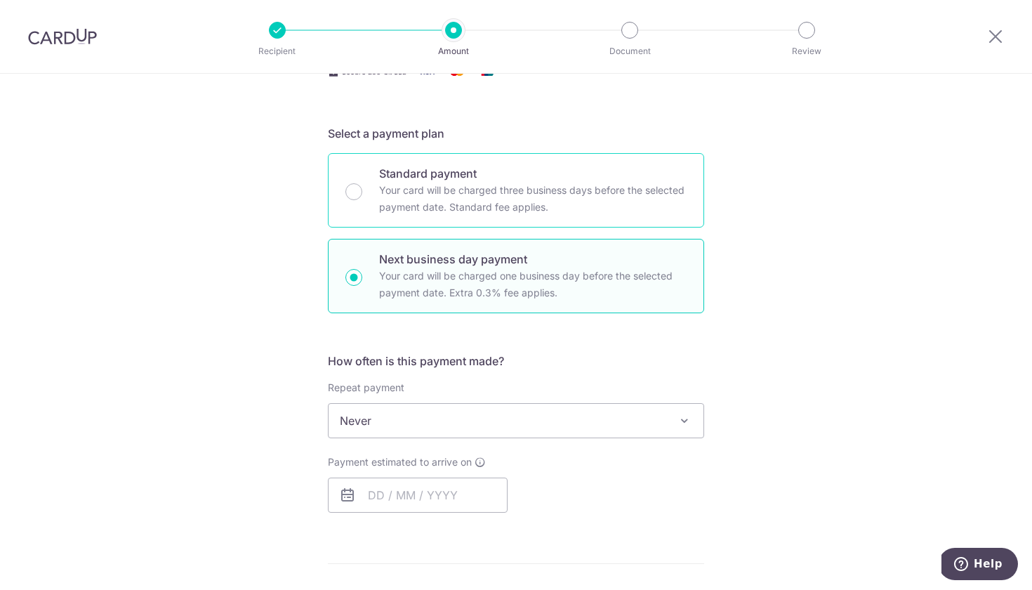
click at [425, 190] on p "Your card will be charged three business days before the selected payment date.…" at bounding box center [532, 199] width 307 height 34
click at [362, 190] on input "Standard payment Your card will be charged three business days before the selec…" at bounding box center [353, 191] width 17 height 17
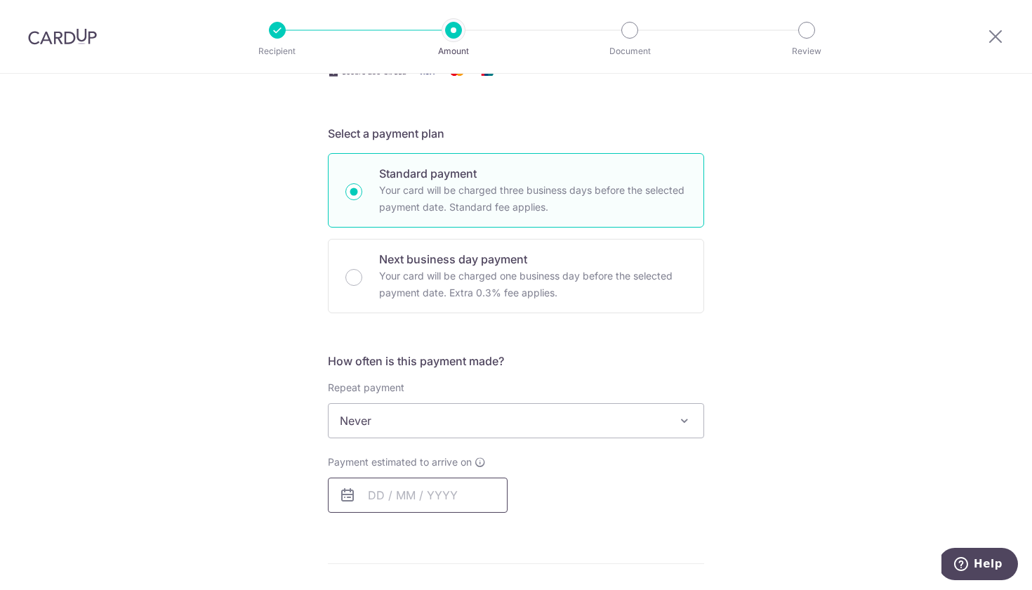
click at [386, 489] on input "text" at bounding box center [418, 494] width 180 height 35
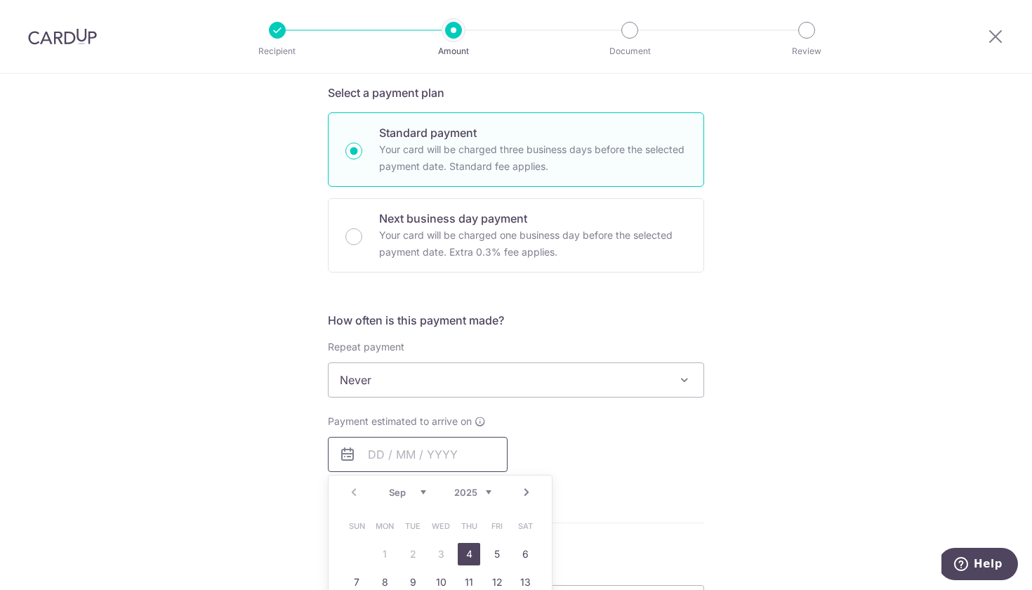
scroll to position [294, 0]
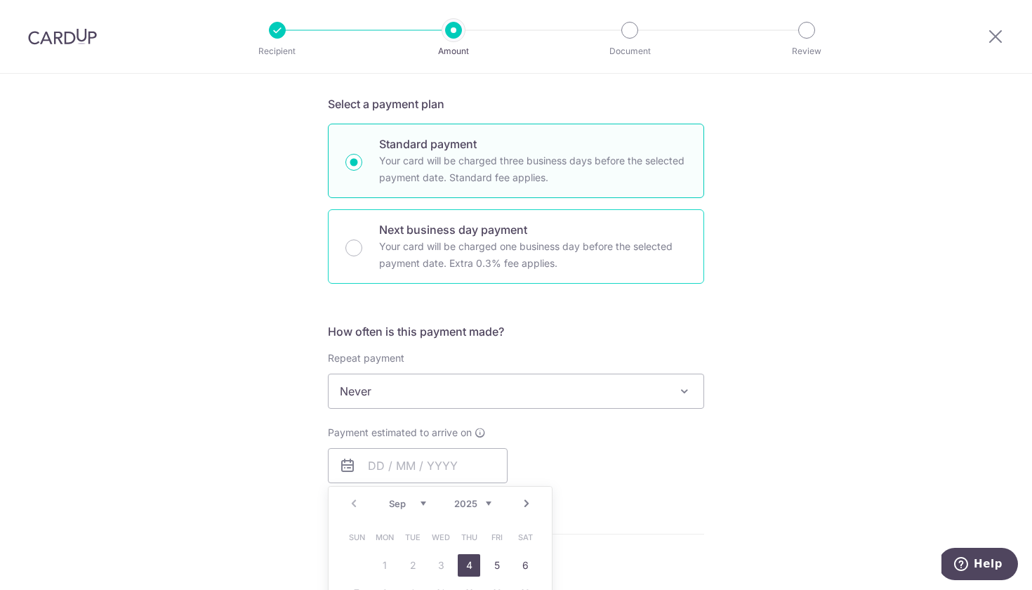
click at [449, 243] on p "Your card will be charged one business day before the selected payment date. Ex…" at bounding box center [532, 255] width 307 height 34
click at [362, 243] on input "Next business day payment Your card will be charged one business day before the…" at bounding box center [353, 247] width 17 height 17
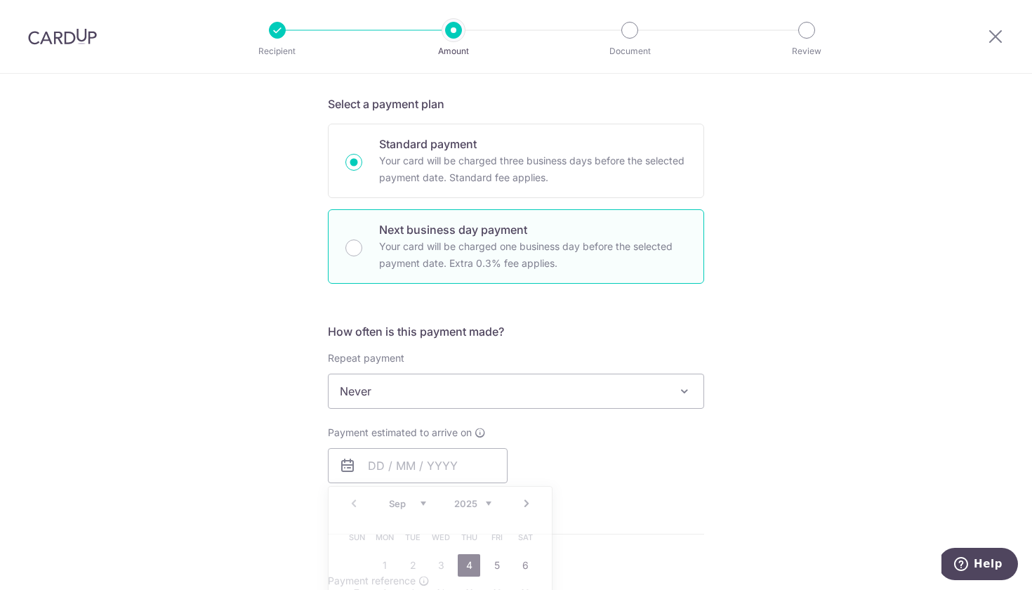
radio input "false"
radio input "true"
click at [371, 463] on input "text" at bounding box center [418, 465] width 180 height 35
click at [409, 564] on link "2" at bounding box center [413, 565] width 22 height 22
type input "02/09/2025"
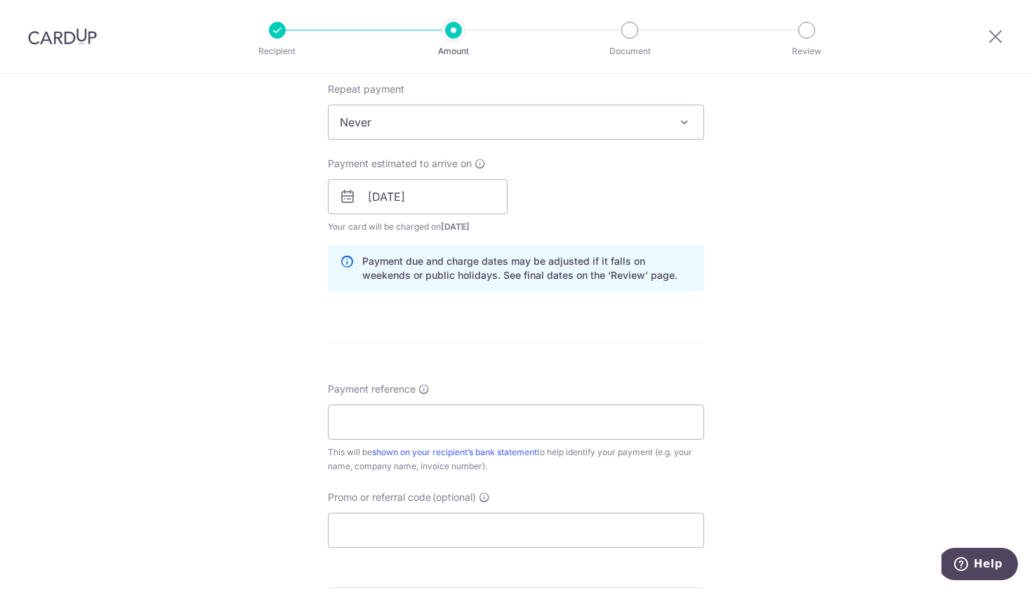
scroll to position [562, 0]
click at [418, 417] on input "Payment reference" at bounding box center [516, 423] width 376 height 35
type input "SNX9441J"
click at [440, 531] on input "Promo or referral code (optional)" at bounding box center [516, 531] width 376 height 35
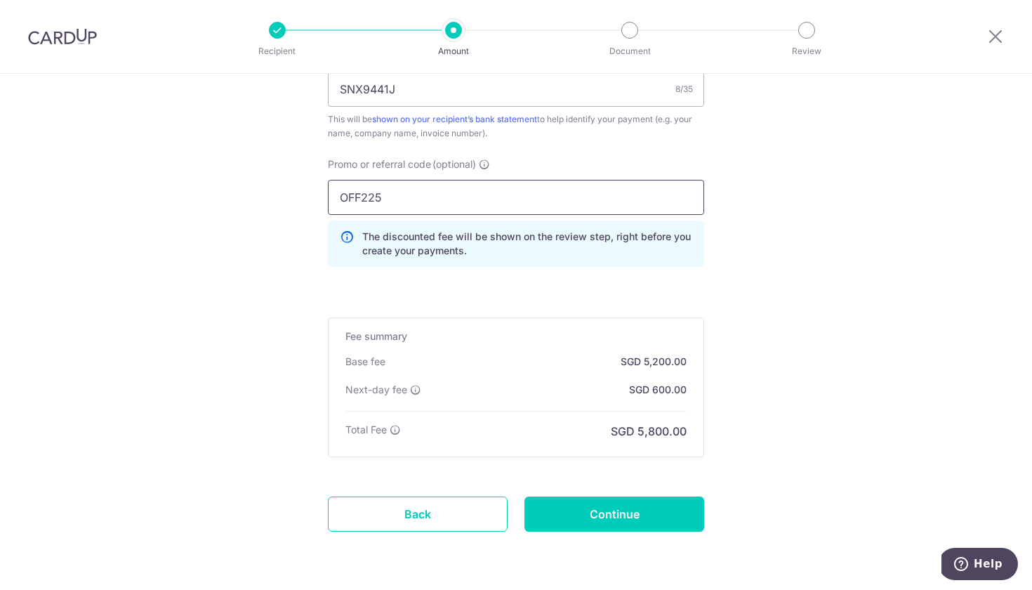
scroll to position [897, 0]
type input "OFF225"
click at [627, 515] on input "Continue" at bounding box center [614, 512] width 180 height 35
type input "Create Schedule"
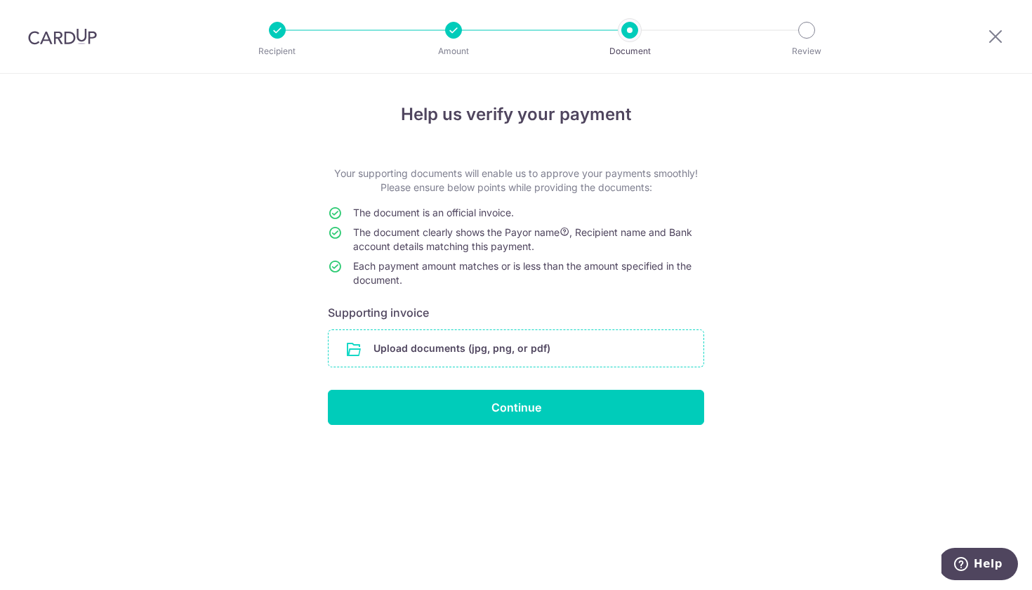
click at [510, 347] on input "file" at bounding box center [516, 348] width 375 height 37
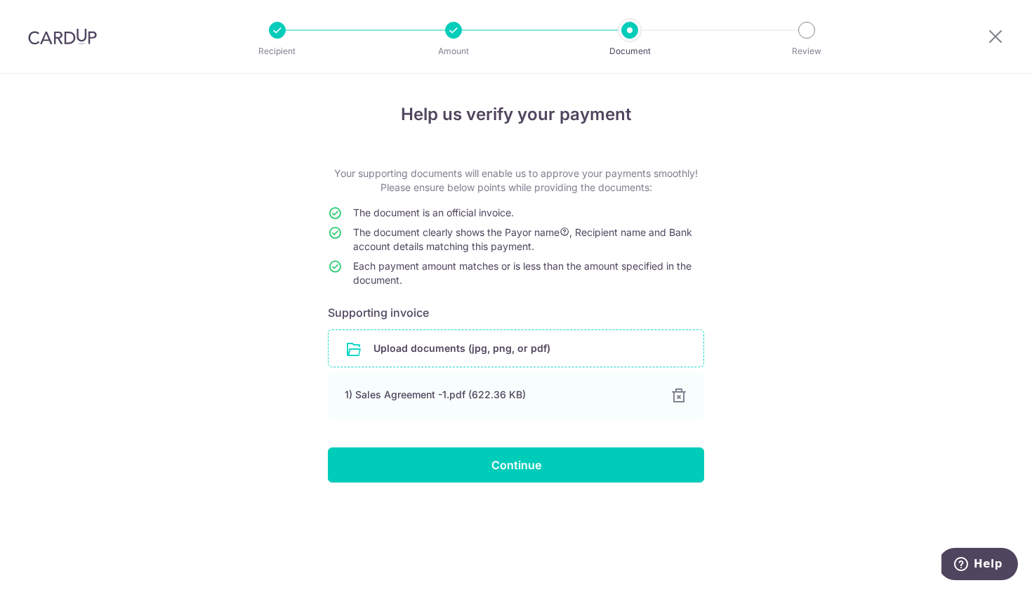
click at [433, 345] on input "file" at bounding box center [516, 348] width 375 height 37
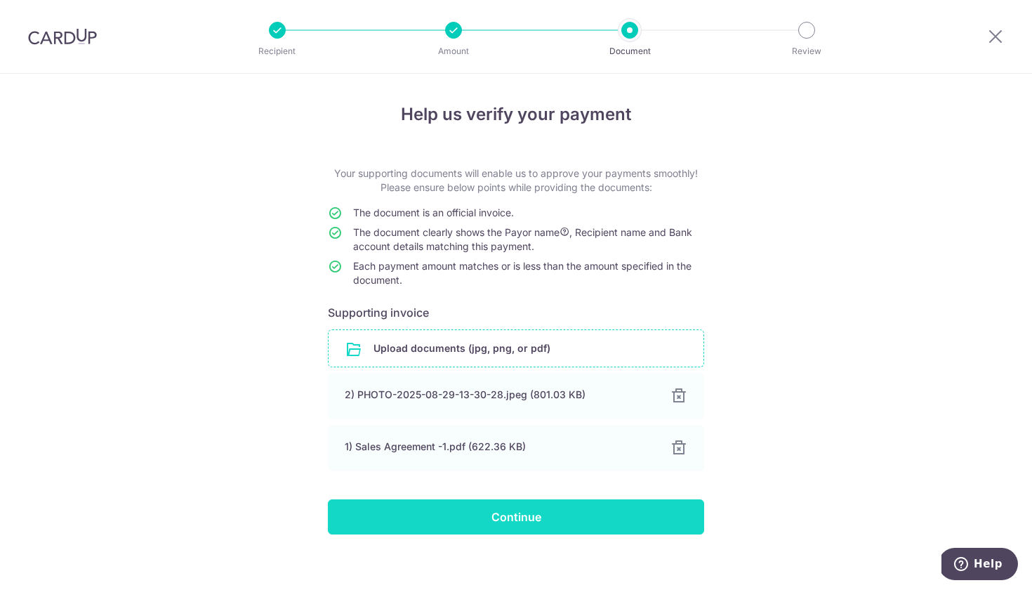
click at [495, 522] on input "Continue" at bounding box center [516, 516] width 376 height 35
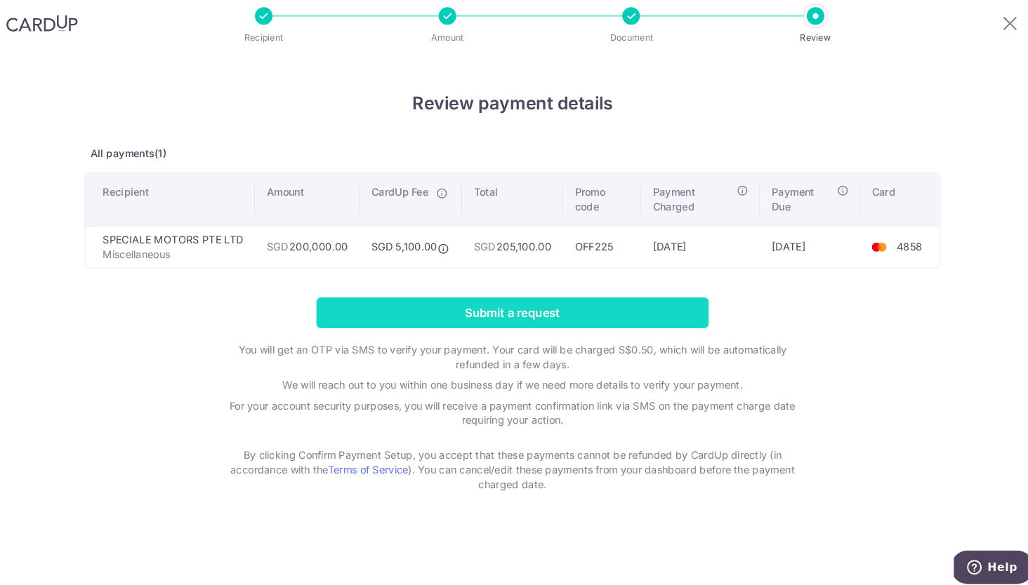
click at [529, 300] on input "Submit a request" at bounding box center [514, 314] width 376 height 29
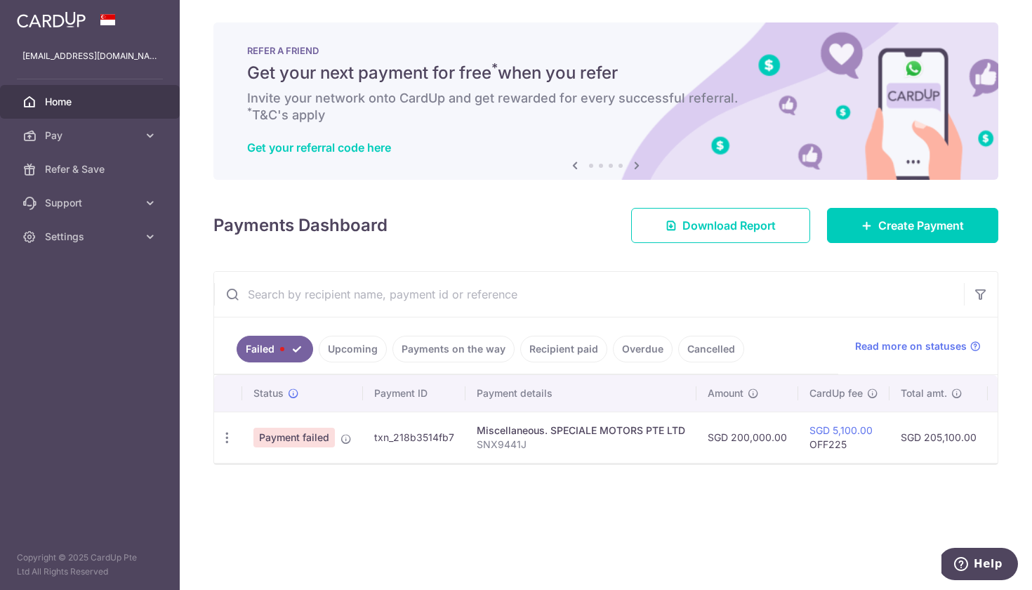
click at [279, 437] on span "Payment failed" at bounding box center [293, 438] width 81 height 20
click at [225, 436] on icon "button" at bounding box center [227, 437] width 15 height 15
click at [267, 474] on span "Update payment" at bounding box center [301, 476] width 95 height 17
radio input "true"
type input "200,000.00"
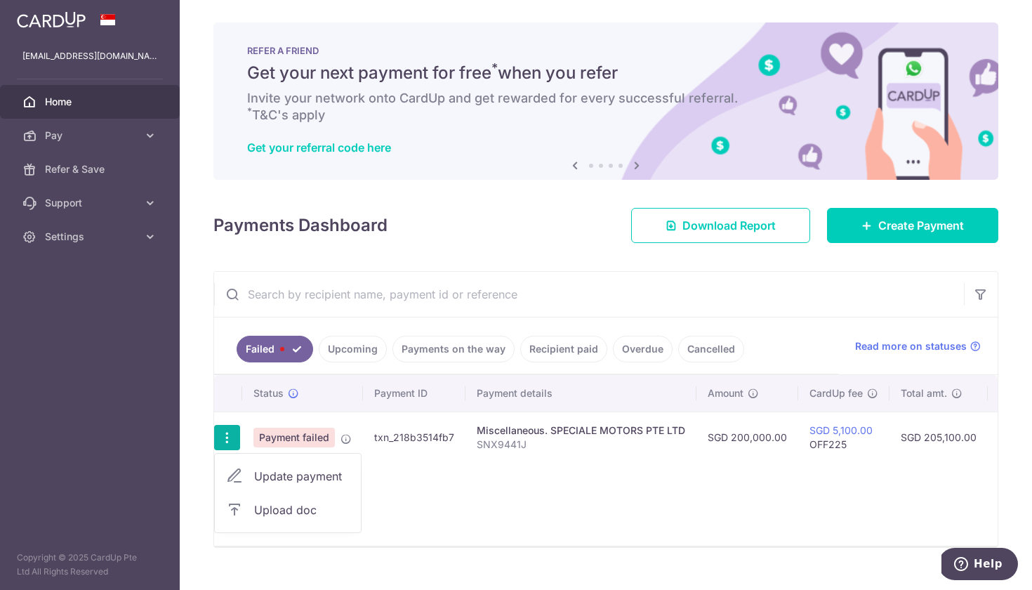
type input "SNX9441J"
type input "OFF225"
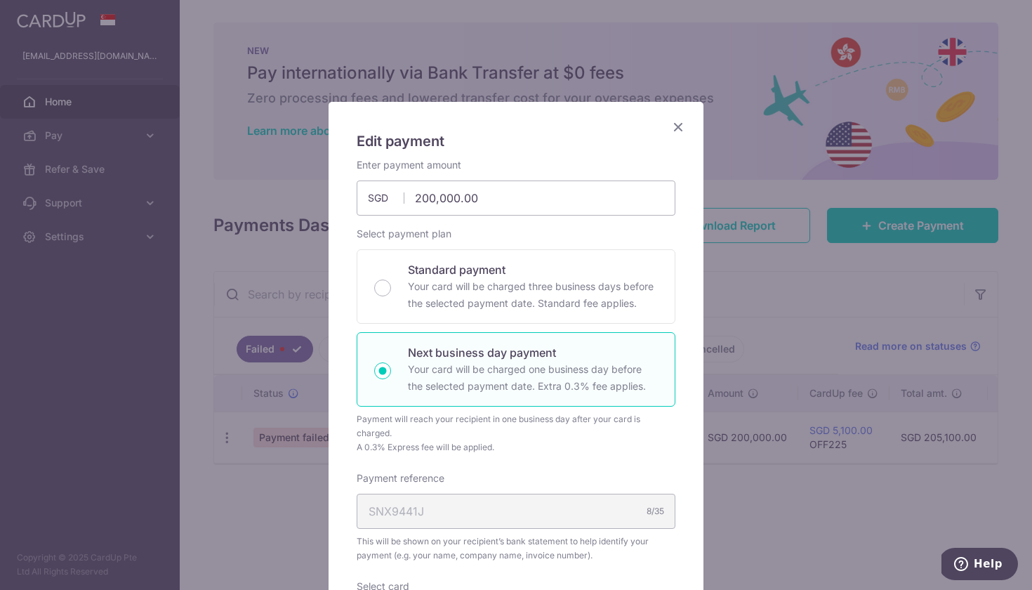
click at [679, 121] on icon "Close" at bounding box center [678, 127] width 17 height 18
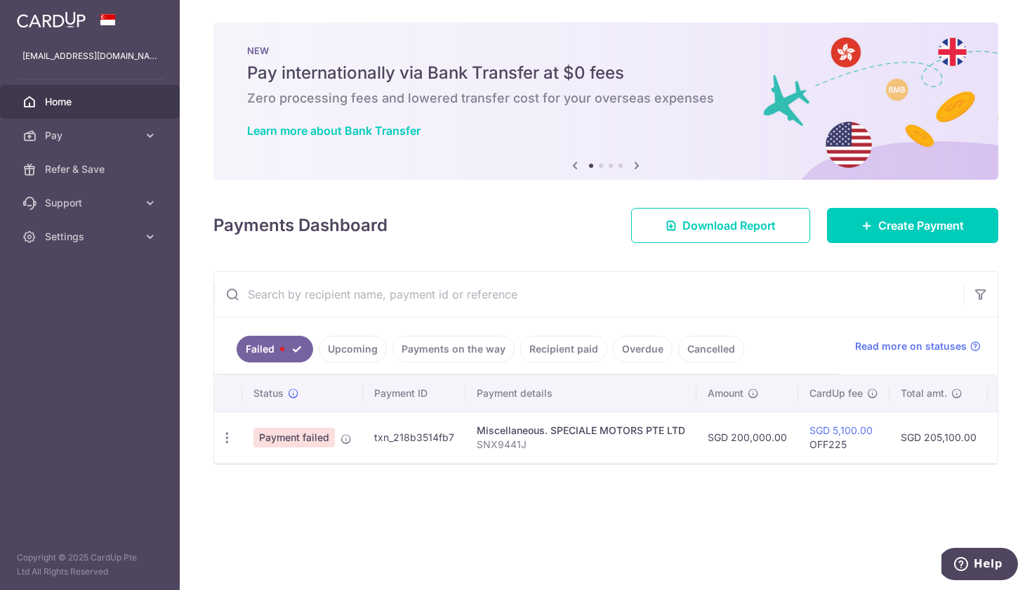
click at [366, 354] on link "Upcoming" at bounding box center [353, 349] width 68 height 27
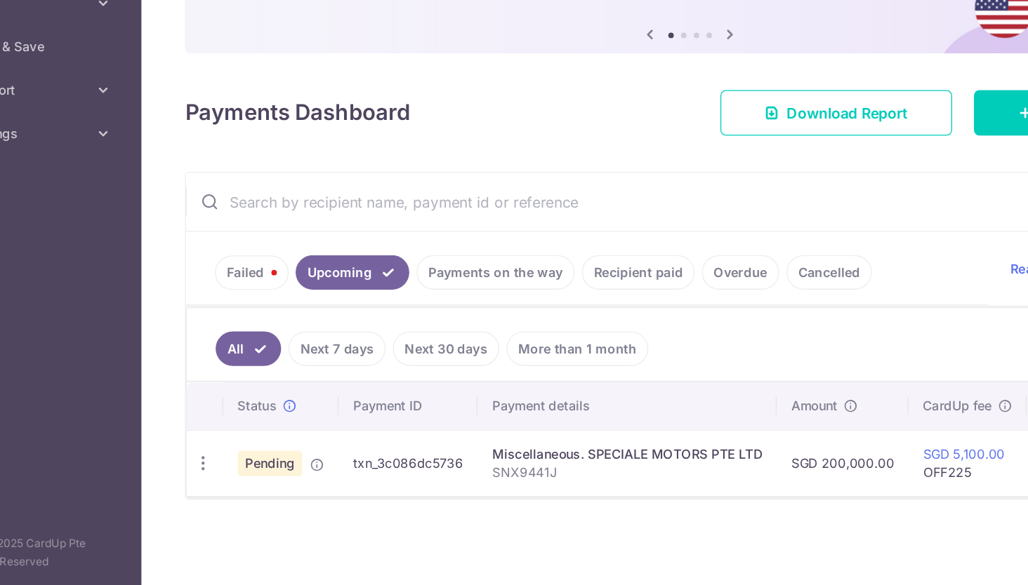
scroll to position [4, 0]
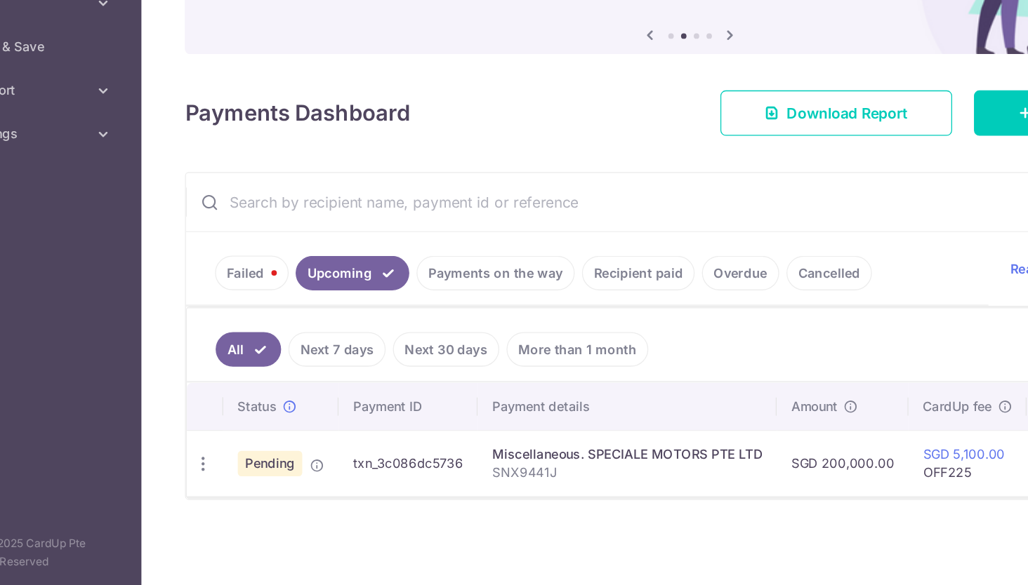
click at [237, 331] on link "Failed" at bounding box center [265, 344] width 57 height 27
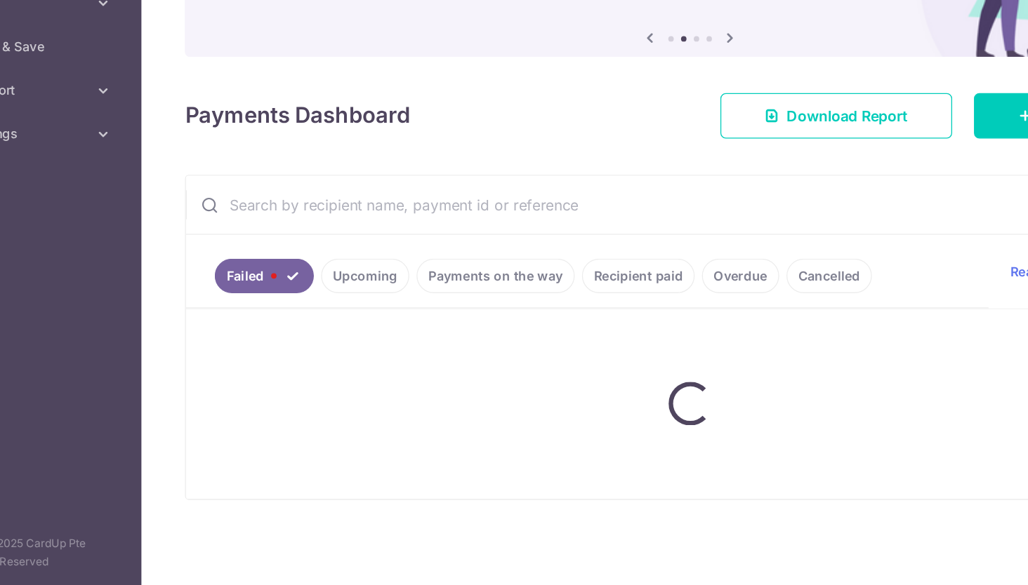
scroll to position [0, 0]
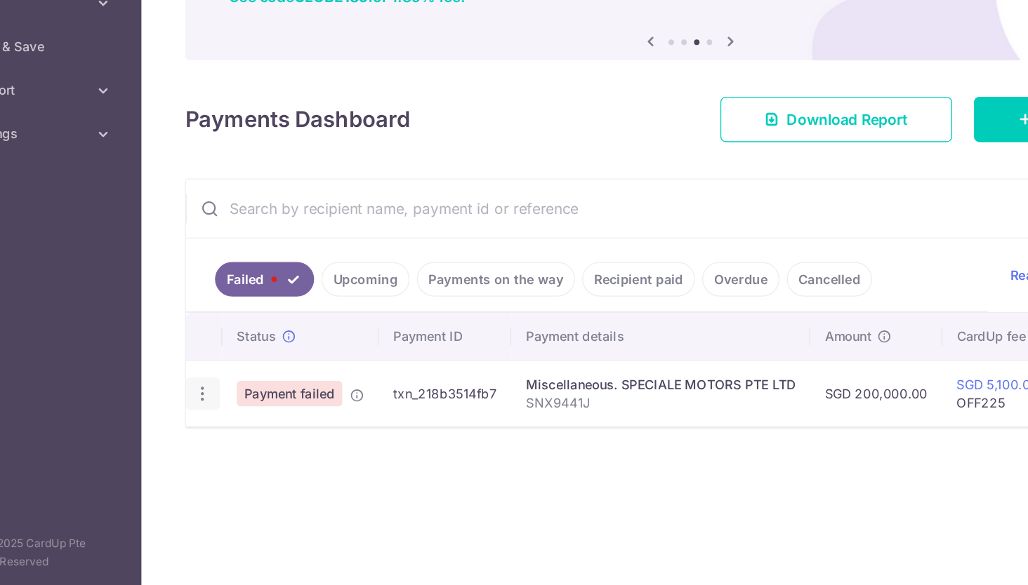
click at [220, 430] on icon "button" at bounding box center [227, 437] width 15 height 15
click at [254, 468] on span "Update payment" at bounding box center [301, 476] width 95 height 17
radio input "true"
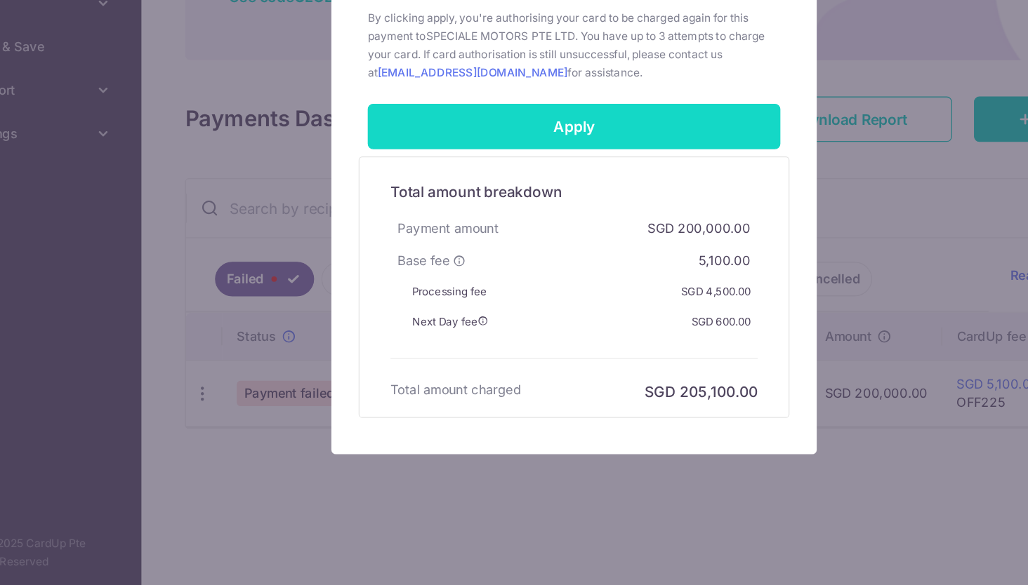
scroll to position [4, 0]
click at [494, 213] on input "Apply" at bounding box center [514, 230] width 319 height 35
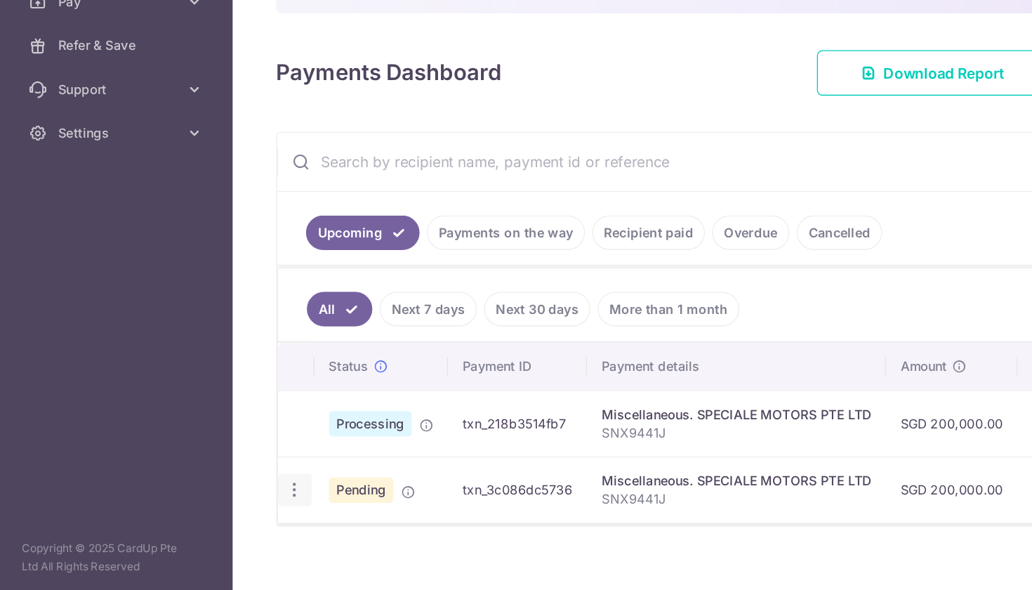
click at [228, 505] on icon "button" at bounding box center [227, 512] width 15 height 15
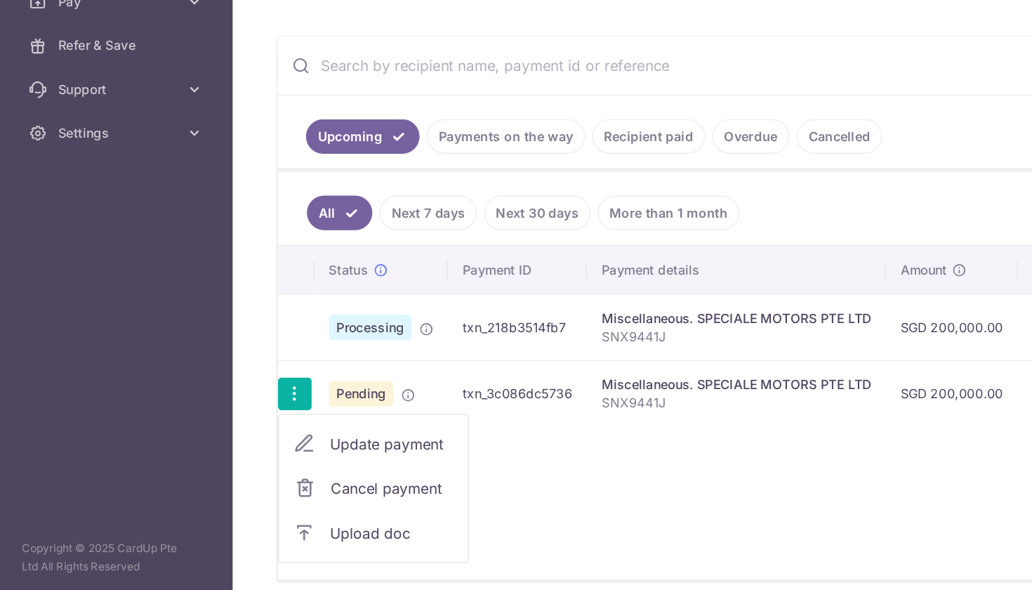
click at [284, 503] on span "Cancel payment" at bounding box center [303, 511] width 94 height 17
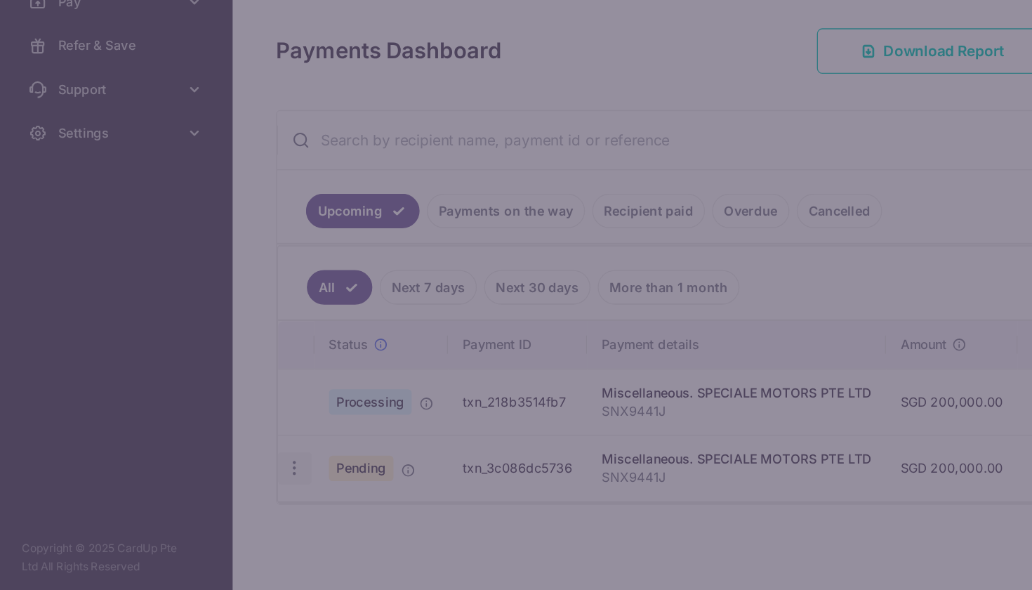
scroll to position [56, 0]
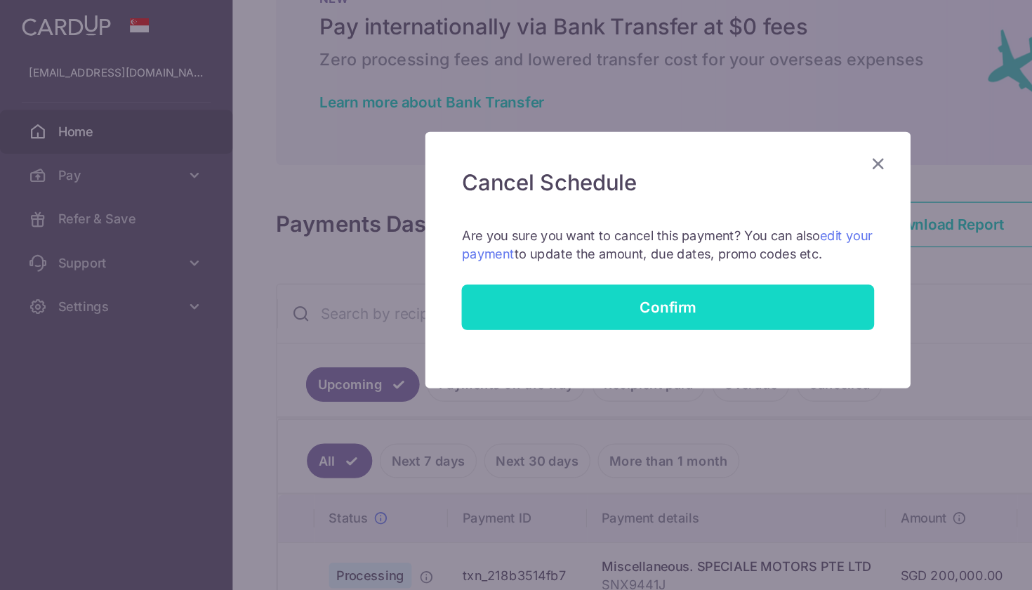
click at [505, 238] on button "Confirm" at bounding box center [516, 237] width 319 height 35
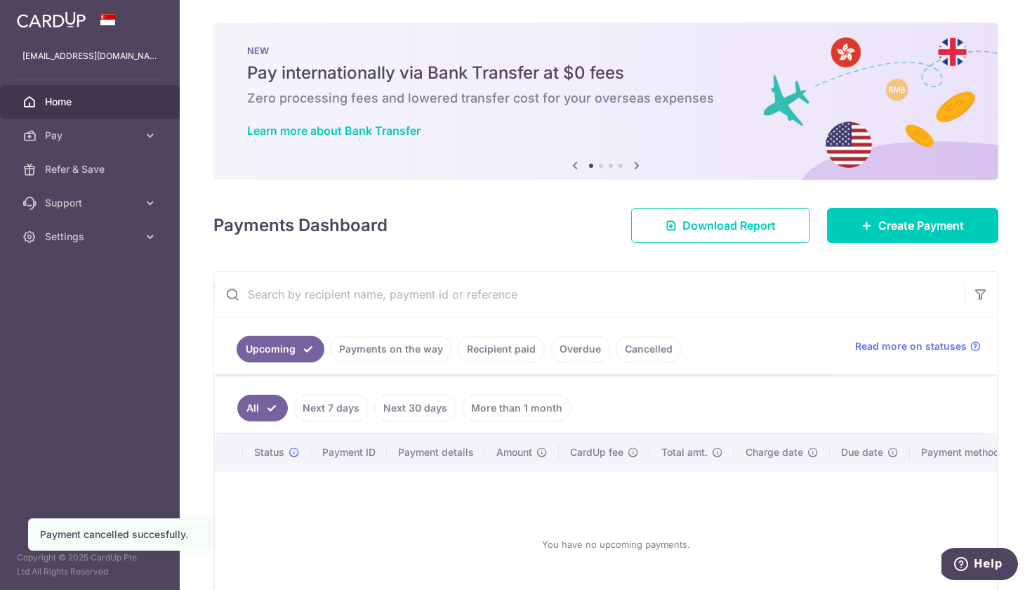
click at [386, 352] on link "Payments on the way" at bounding box center [391, 349] width 122 height 27
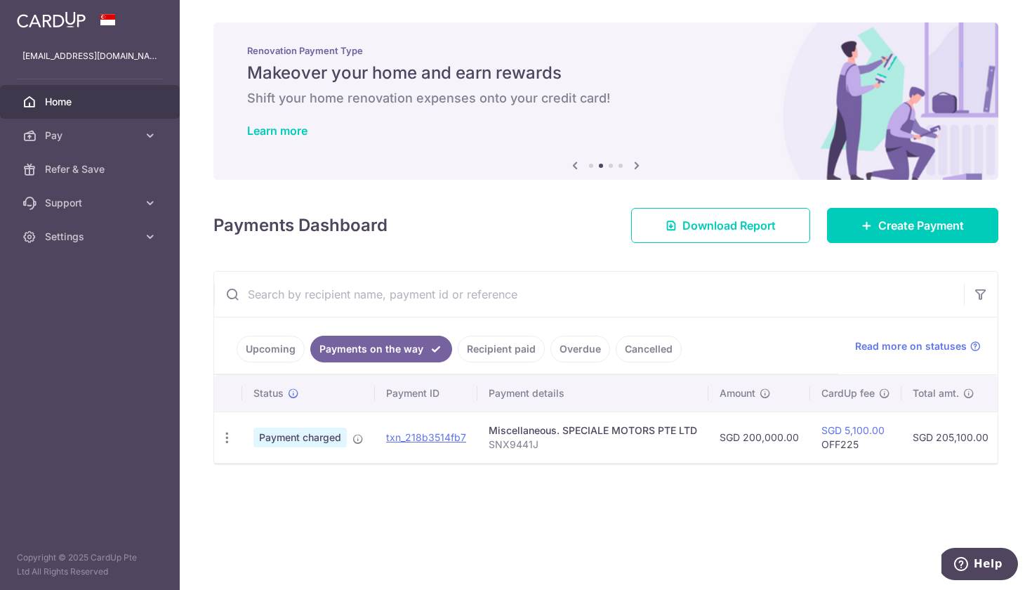
drag, startPoint x: 588, startPoint y: 468, endPoint x: 797, endPoint y: 457, distance: 209.5
click at [797, 457] on div "Status Payment ID Payment details Amount CardUp fee Total amt. Charge date Due …" at bounding box center [605, 419] width 783 height 89
click at [734, 491] on div "× Pause Schedule Pause all future payments in this series Pause just this one p…" at bounding box center [606, 295] width 852 height 590
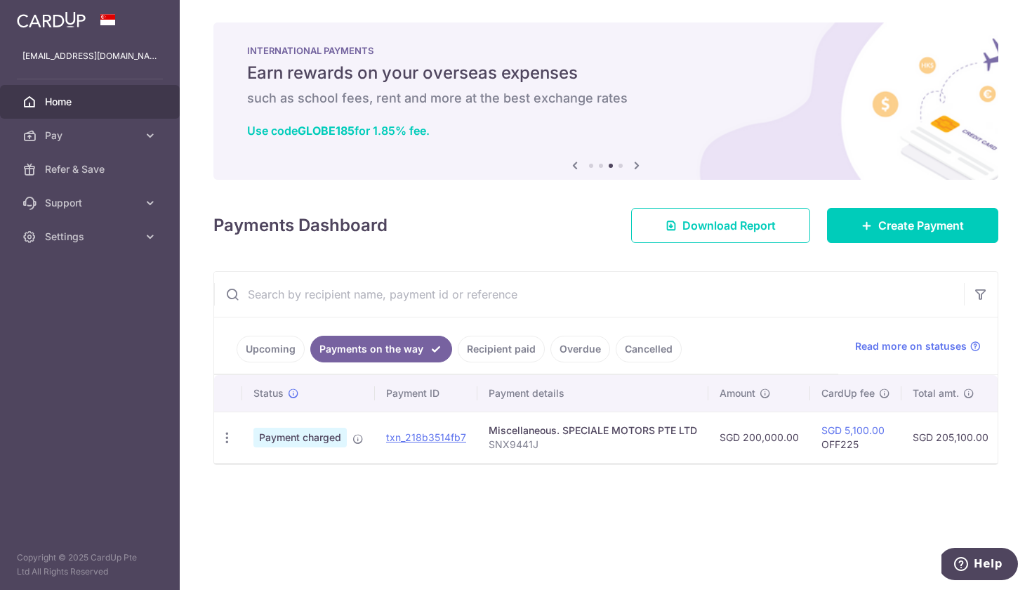
drag, startPoint x: 734, startPoint y: 462, endPoint x: 947, endPoint y: 457, distance: 213.5
click at [947, 458] on tr "PDF Receipt Payment charged txn_218b3514fb7 Miscellaneous. SPECIALE MOTORS PTE …" at bounding box center [748, 436] width 1068 height 51
click at [910, 475] on div "× Pause Schedule Pause all future payments in this series Pause just this one p…" at bounding box center [606, 295] width 852 height 590
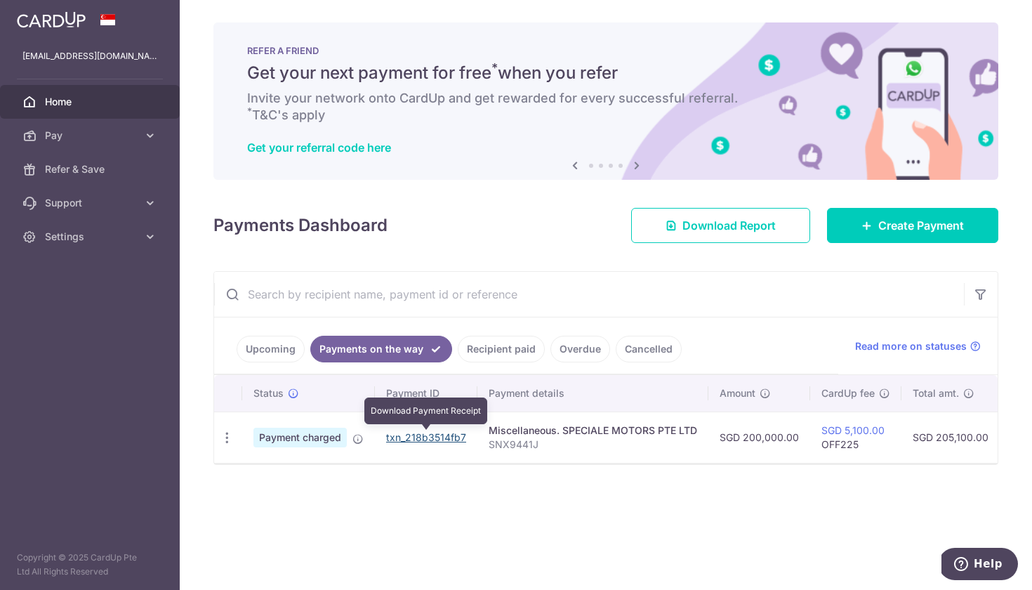
click at [435, 439] on link "txn_218b3514fb7" at bounding box center [426, 437] width 80 height 12
